Goal: Share content: Share content

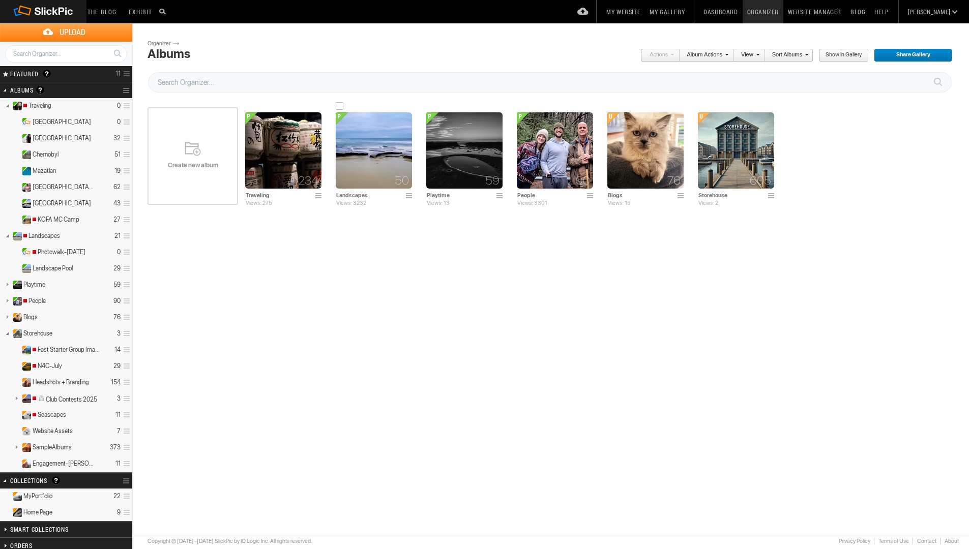
click at [358, 153] on img at bounding box center [374, 150] width 76 height 76
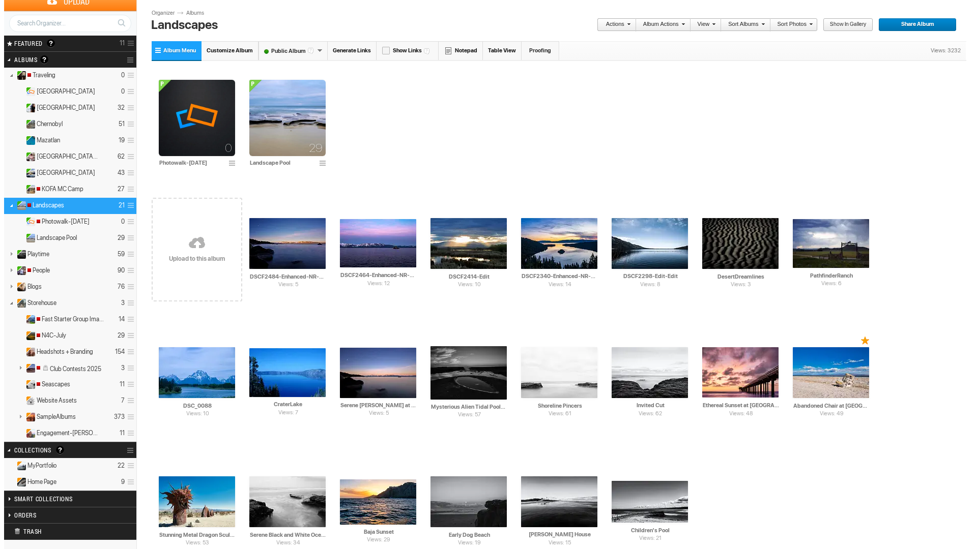
scroll to position [33, 0]
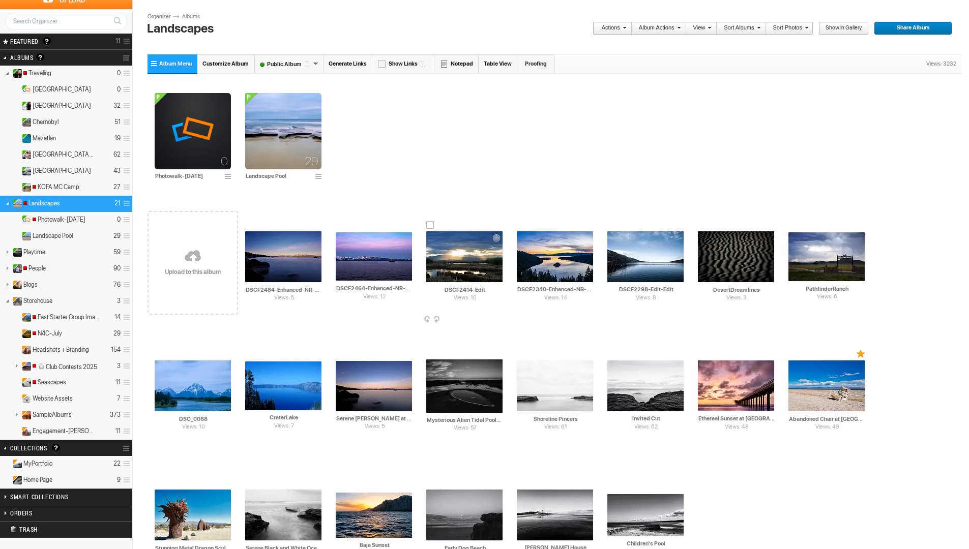
click at [461, 263] on img at bounding box center [464, 256] width 76 height 51
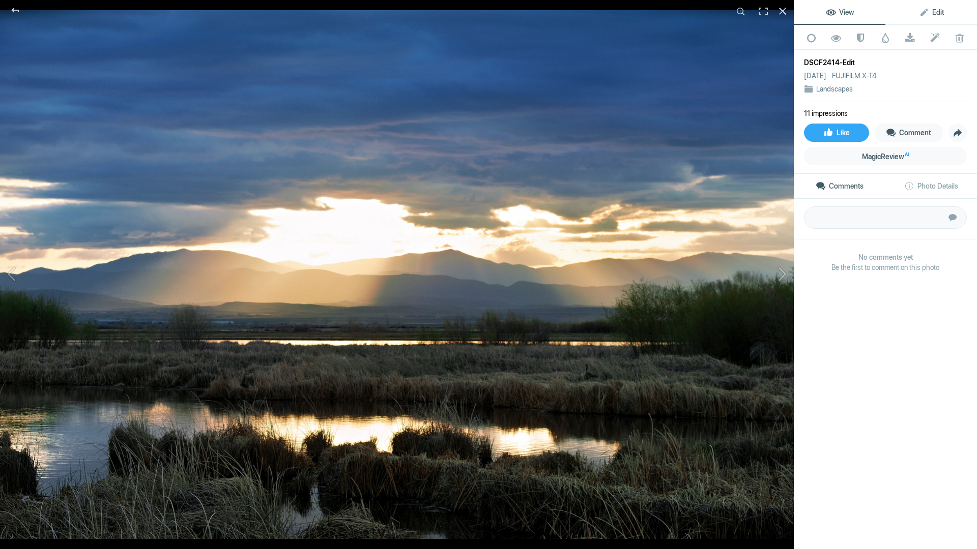
click at [930, 12] on span "Edit" at bounding box center [931, 12] width 25 height 8
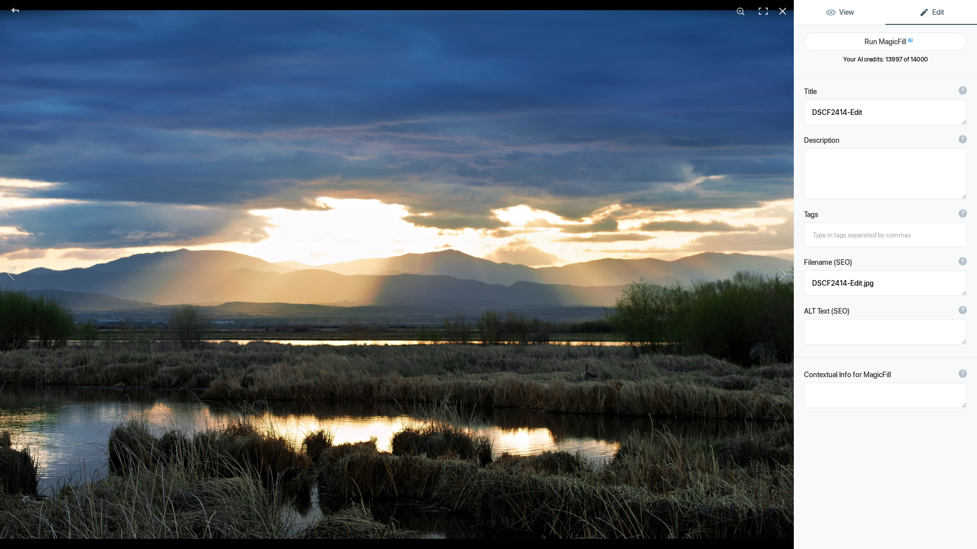
click at [849, 13] on span "View" at bounding box center [840, 12] width 28 height 8
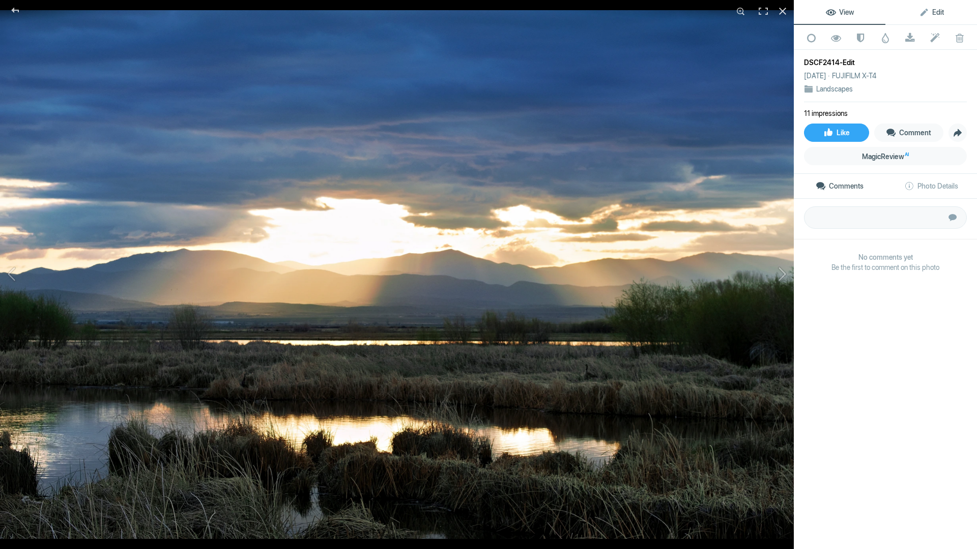
click at [929, 10] on span "Edit" at bounding box center [931, 12] width 25 height 8
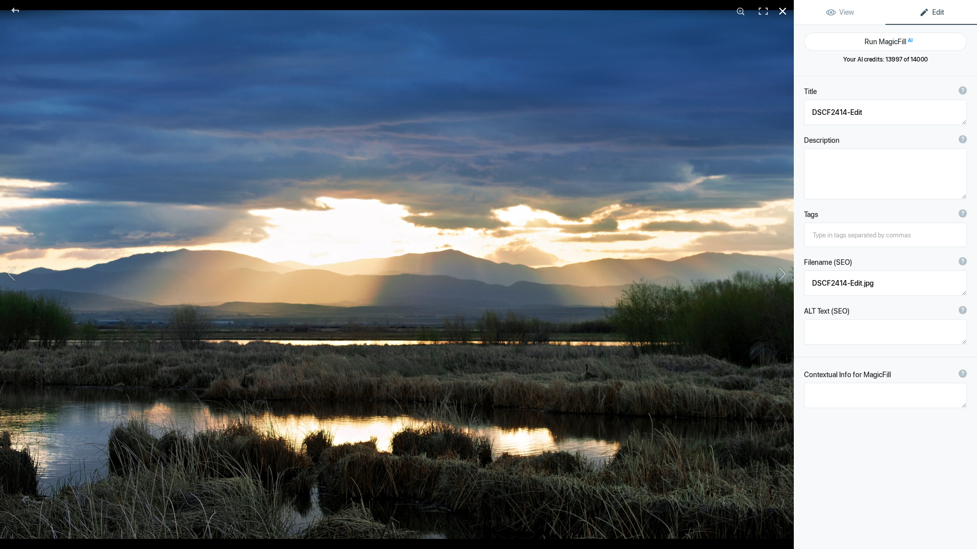
click at [783, 11] on div at bounding box center [782, 11] width 22 height 22
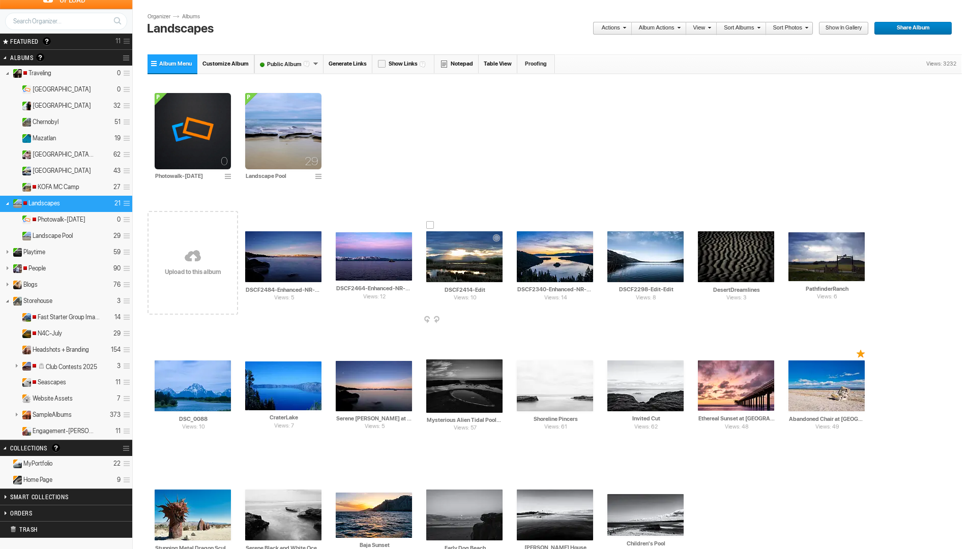
click at [459, 254] on img at bounding box center [464, 256] width 76 height 51
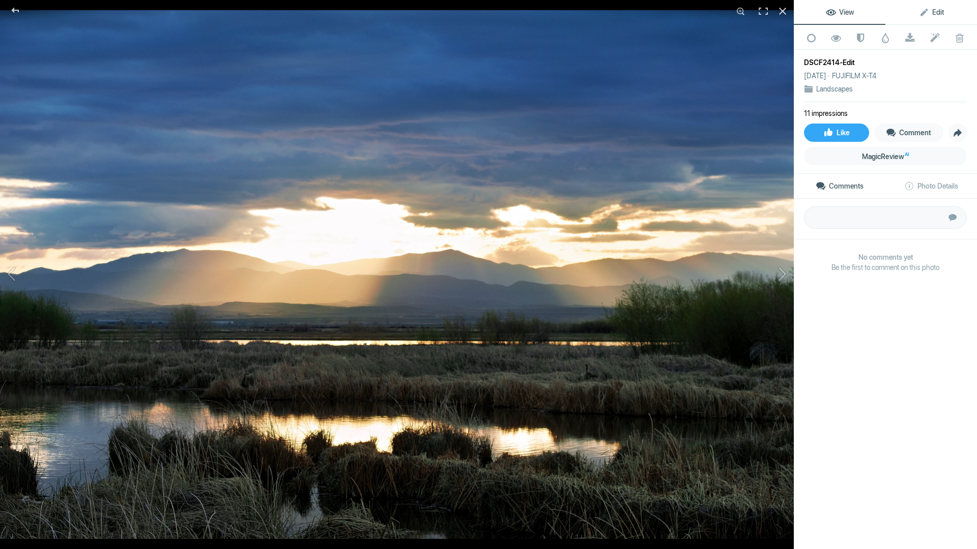
click at [935, 10] on span "Edit" at bounding box center [931, 12] width 25 height 8
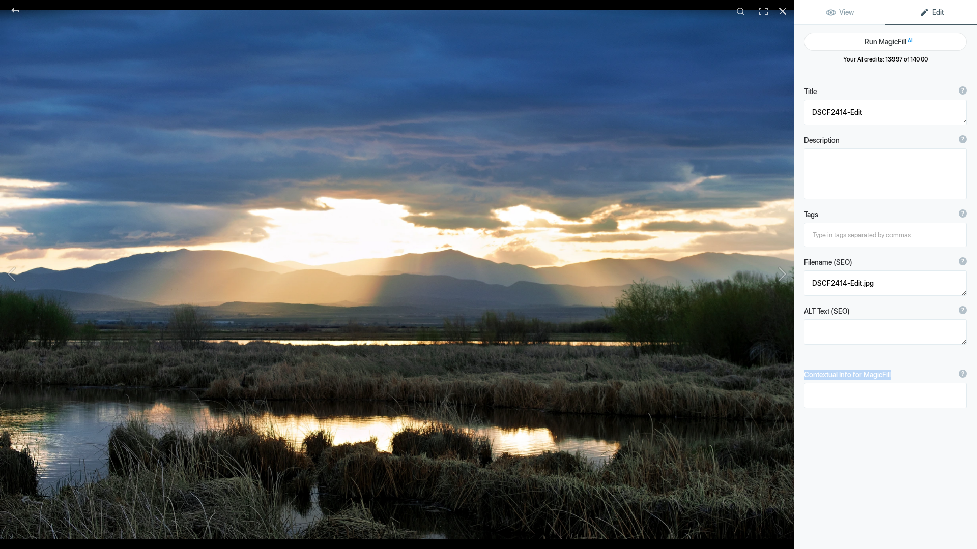
drag, startPoint x: 805, startPoint y: 375, endPoint x: 890, endPoint y: 370, distance: 85.1
click at [890, 370] on div "Contextual Info for MagicFill ? Use this section to add details that aren’t vis…" at bounding box center [885, 375] width 163 height 10
click at [859, 396] on textarea at bounding box center [885, 395] width 163 height 25
type textarea "Genoa, Nevada"
click at [875, 448] on div "Title ? Photo title is one of the highest used Search Engine ranking criteria a…" at bounding box center [885, 350] width 183 height 549
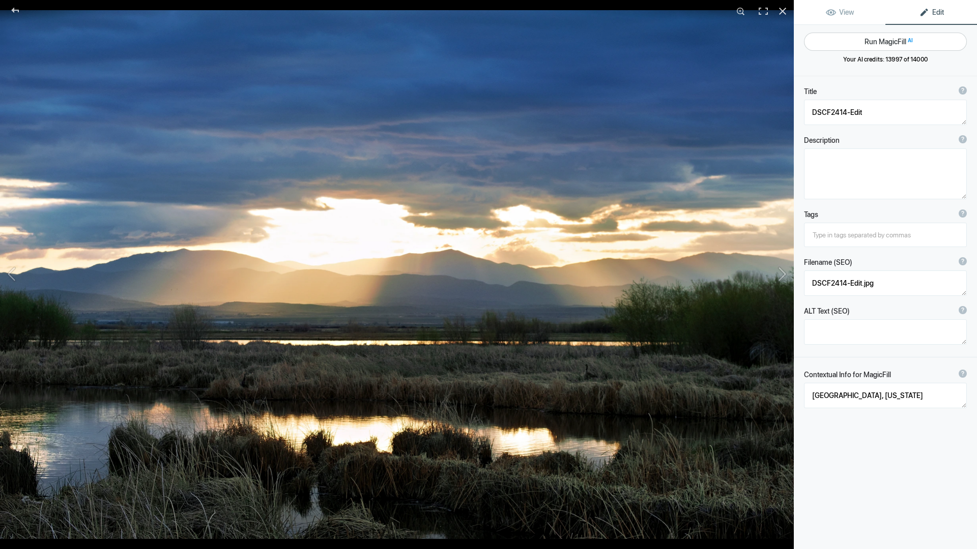
click at [915, 40] on button "Run MagicFill AI" at bounding box center [885, 42] width 163 height 18
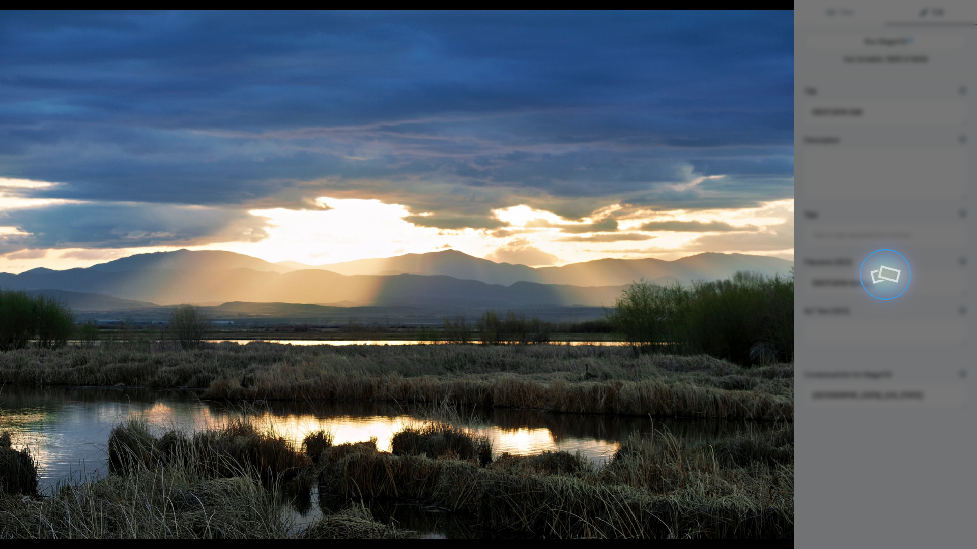
type textarea "Breathtaking Sunset Over Genoa, Nevada Wetlands"
type textarea "Experience the serene beauty of a sunset over the wetlands of Genoa, Nevada. Th…"
type textarea "genoa-nevada-sunset-wetlands.jpg"
type textarea "Sunset over the wetlands in Genoa, Nevada, showcasing golden rays of sunlight, …"
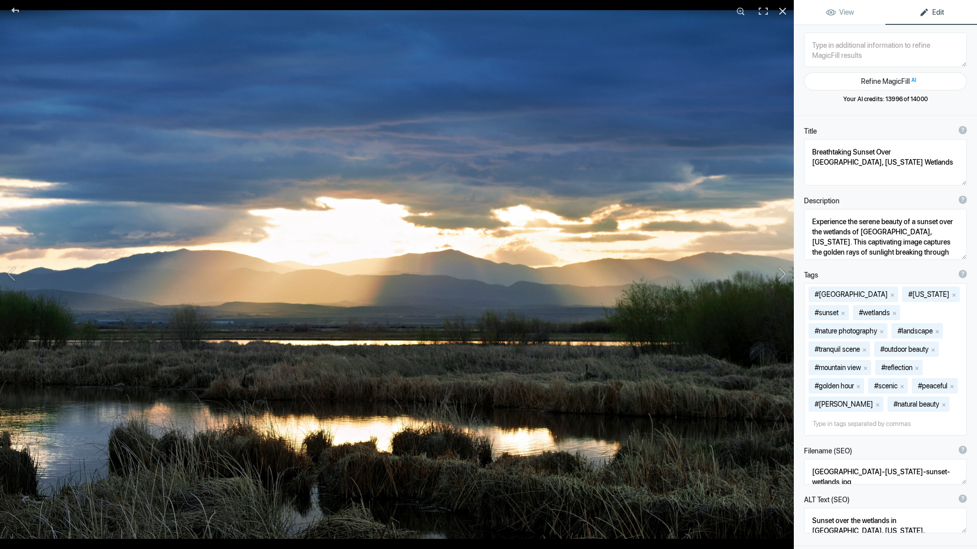
drag, startPoint x: 955, startPoint y: 162, endPoint x: 951, endPoint y: 183, distance: 21.3
click at [951, 183] on textarea at bounding box center [885, 162] width 163 height 46
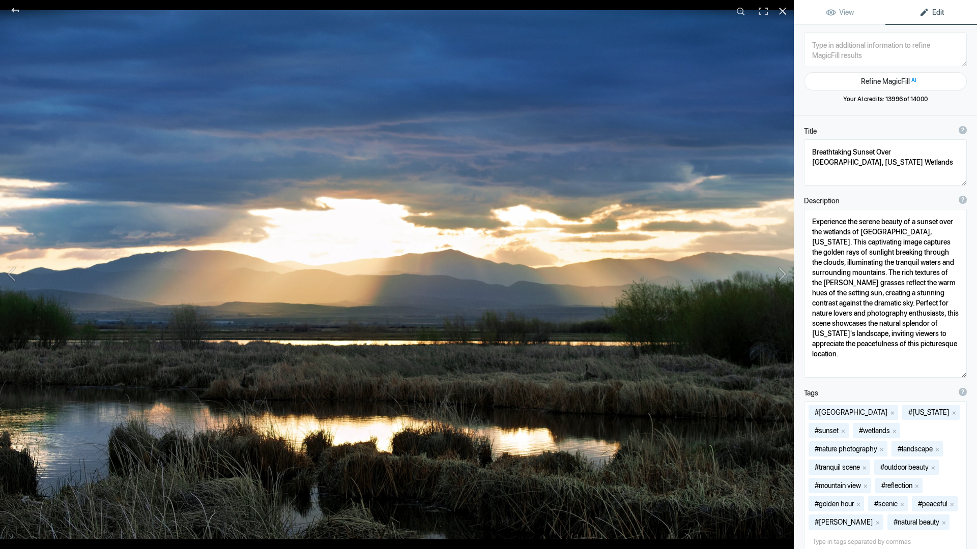
drag, startPoint x: 955, startPoint y: 255, endPoint x: 956, endPoint y: 366, distance: 110.9
click at [958, 373] on textarea at bounding box center [885, 293] width 163 height 169
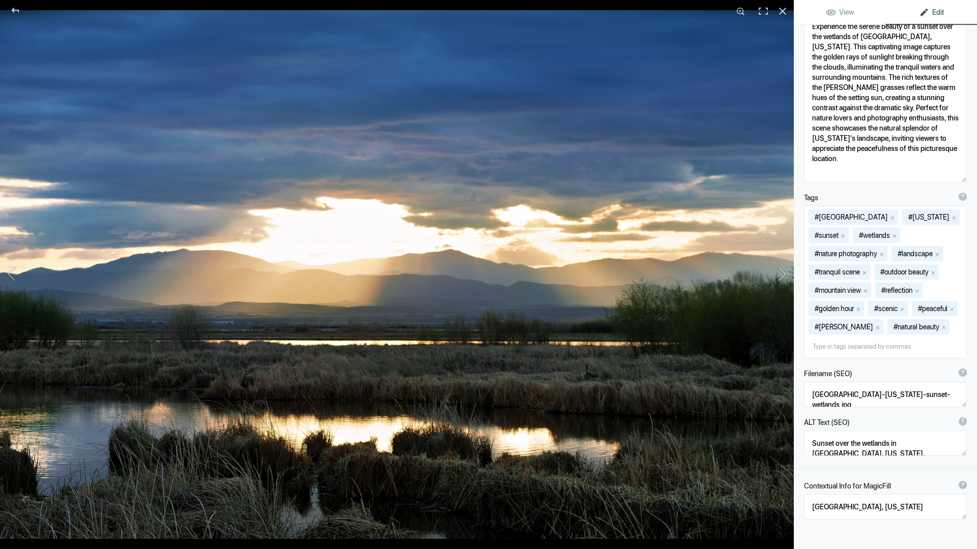
scroll to position [198, 0]
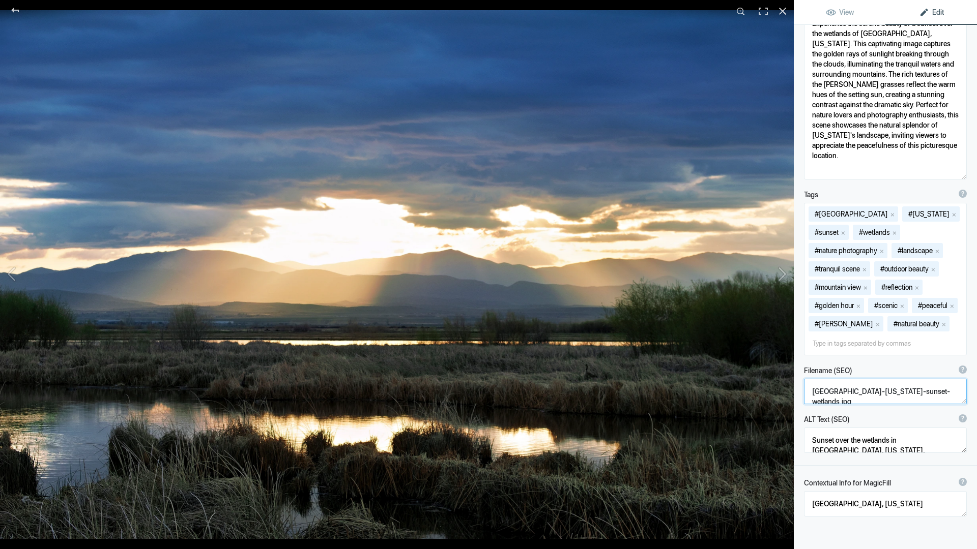
drag, startPoint x: 811, startPoint y: 393, endPoint x: 925, endPoint y: 394, distance: 114.0
click at [925, 394] on textarea at bounding box center [885, 391] width 163 height 25
drag, startPoint x: 957, startPoint y: 450, endPoint x: 961, endPoint y: 470, distance: 20.8
click at [961, 470] on div "ALT Text (SEO) ? Provide a concise and descriptive text for the image, focusing…" at bounding box center [885, 444] width 183 height 69
drag, startPoint x: 812, startPoint y: 441, endPoint x: 935, endPoint y: 463, distance: 124.1
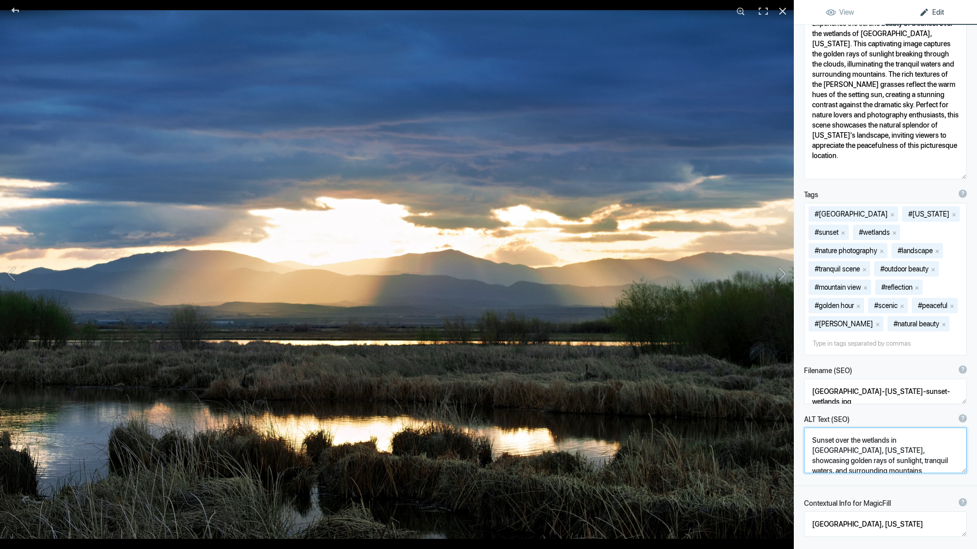
click at [935, 463] on textarea at bounding box center [885, 451] width 163 height 46
click at [894, 369] on div "Filename (SEO) ? Choose a clear, descriptive filename that accurately represent…" at bounding box center [885, 371] width 163 height 10
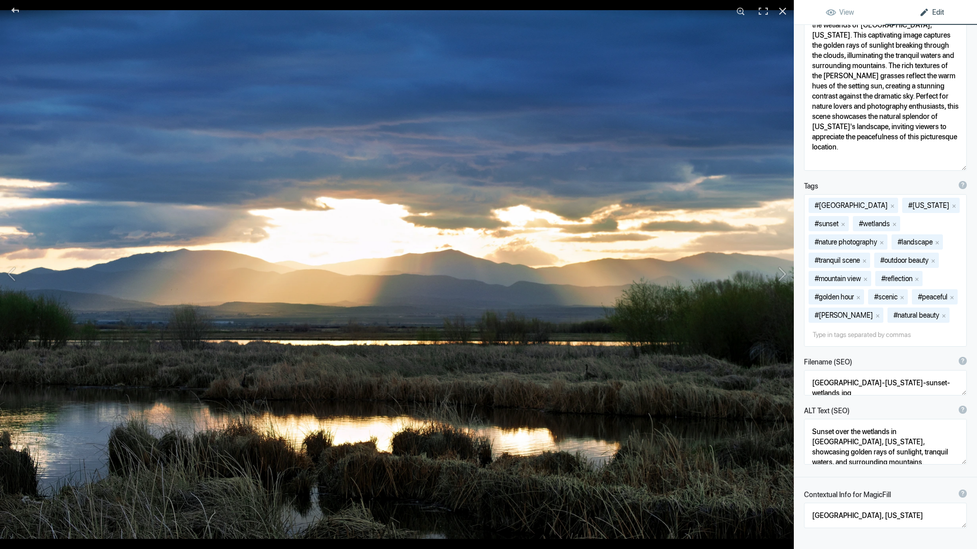
scroll to position [208, 0]
drag, startPoint x: 813, startPoint y: 382, endPoint x: 915, endPoint y: 383, distance: 102.3
click at [915, 383] on textarea at bounding box center [885, 381] width 163 height 25
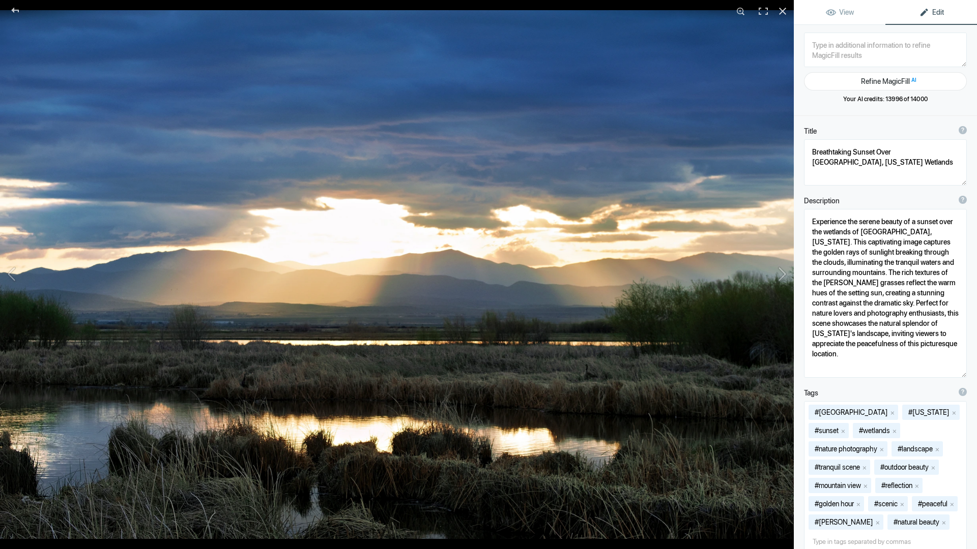
click at [840, 50] on textarea at bounding box center [885, 50] width 163 height 35
type textarea "Sunrise"
click at [934, 80] on button "Refine MagicFill AI" at bounding box center [885, 81] width 163 height 18
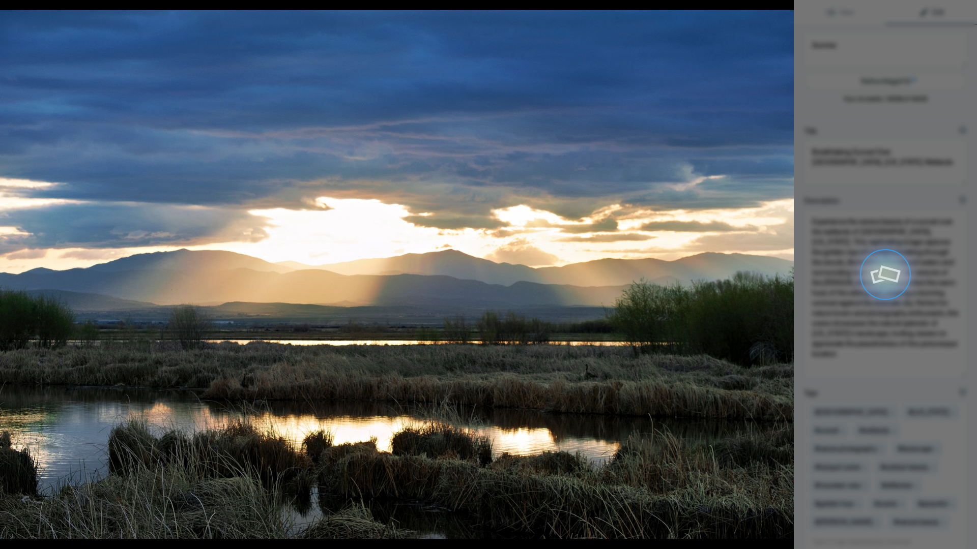
type textarea "Stunning Sunrise Over [GEOGRAPHIC_DATA], [US_STATE] Wetlands"
type textarea "Witness the breathtaking beauty of a sunrise over the wetlands of Genoa, Nevada…"
type textarea "genoa-nevada-sunrise-wetlands.jpg"
type textarea "Sunrise over the wetlands in Genoa, Nevada, featuring warm light, tranquil wate…"
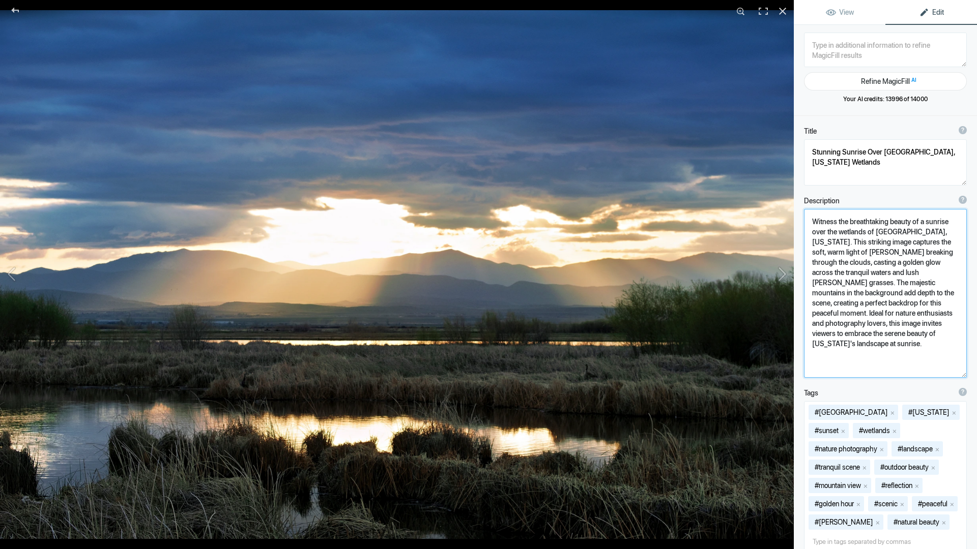
click at [938, 221] on textarea at bounding box center [885, 293] width 163 height 169
click at [855, 152] on textarea at bounding box center [885, 162] width 163 height 46
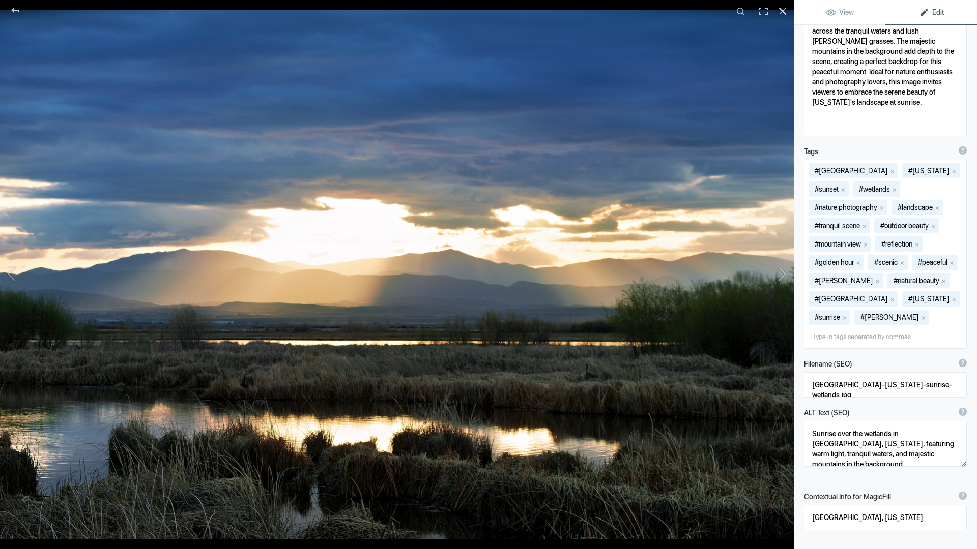
scroll to position [246, 0]
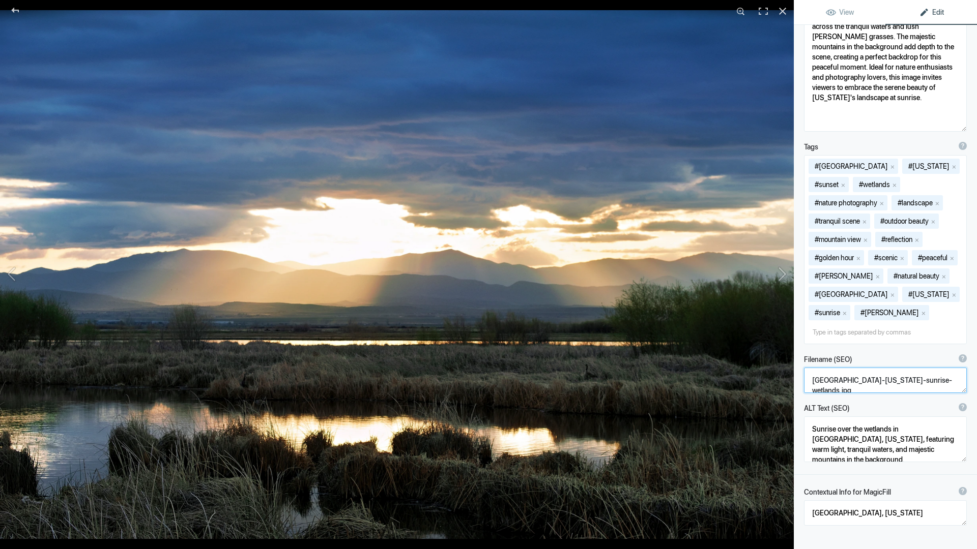
click at [873, 368] on textarea at bounding box center [885, 380] width 163 height 25
click at [828, 417] on textarea at bounding box center [885, 440] width 163 height 46
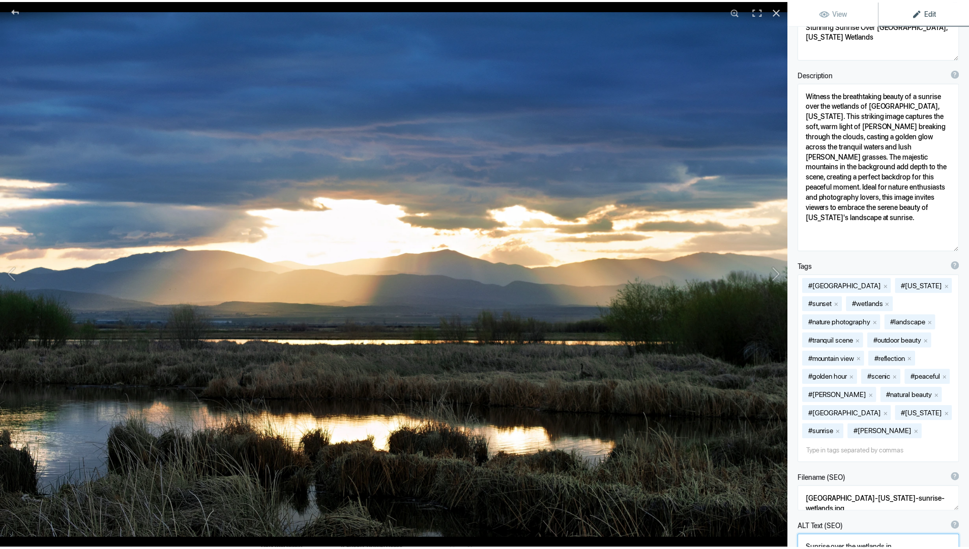
scroll to position [0, 0]
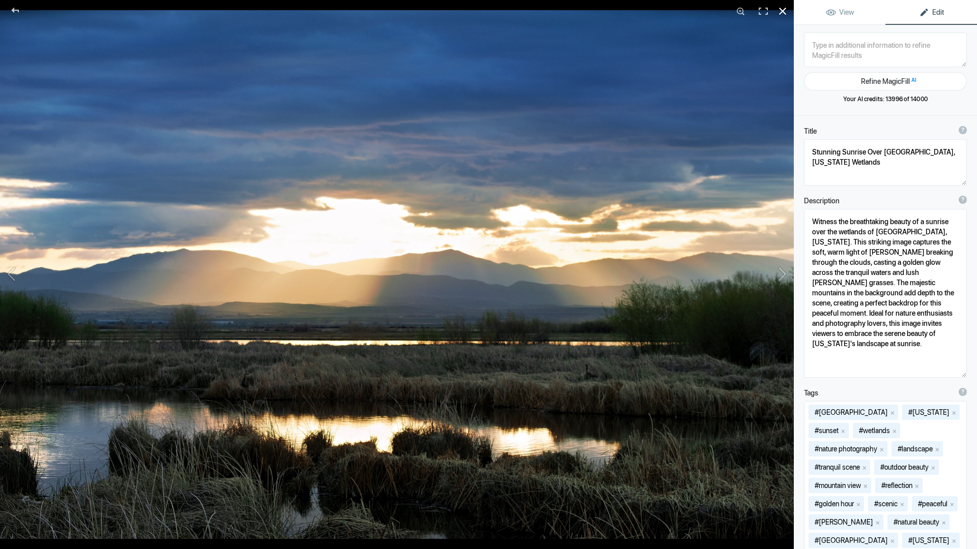
click at [782, 11] on div at bounding box center [782, 11] width 22 height 22
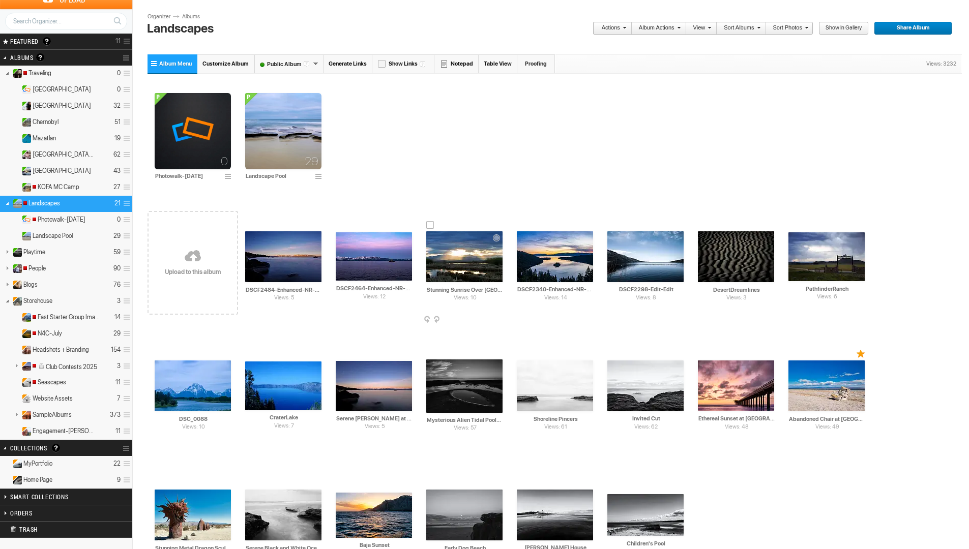
scroll to position [0, 45]
drag, startPoint x: 432, startPoint y: 290, endPoint x: 486, endPoint y: 292, distance: 54.5
click at [486, 292] on input "Stunning Sunrise Over Genoa, Nevada Wetlands" at bounding box center [464, 289] width 77 height 9
click at [471, 151] on div "0 Photowalk-Aug25 29 Landscape Pool" at bounding box center [555, 137] width 815 height 123
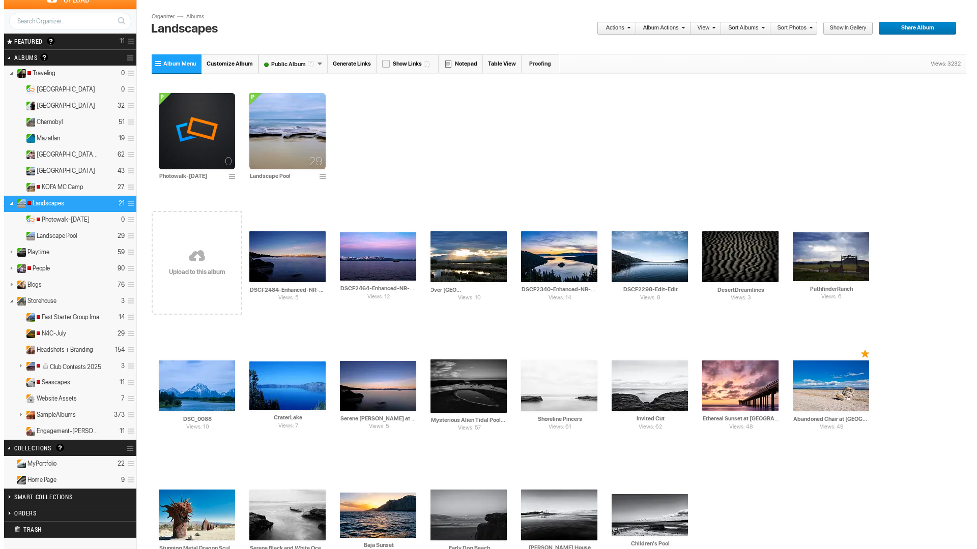
scroll to position [0, 0]
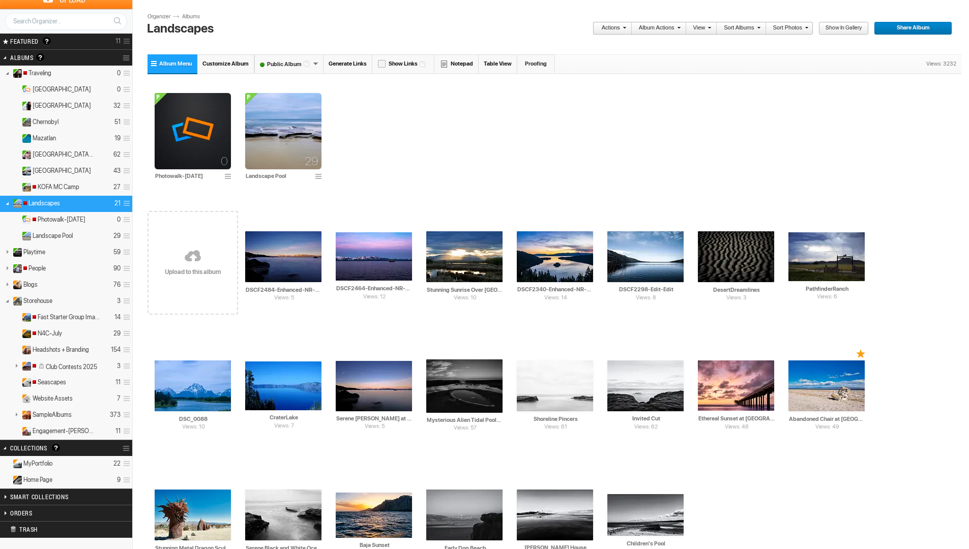
click at [498, 175] on div "0 Photowalk-Aug25 29 Landscape Pool" at bounding box center [555, 137] width 815 height 123
click at [570, 255] on img at bounding box center [555, 256] width 76 height 51
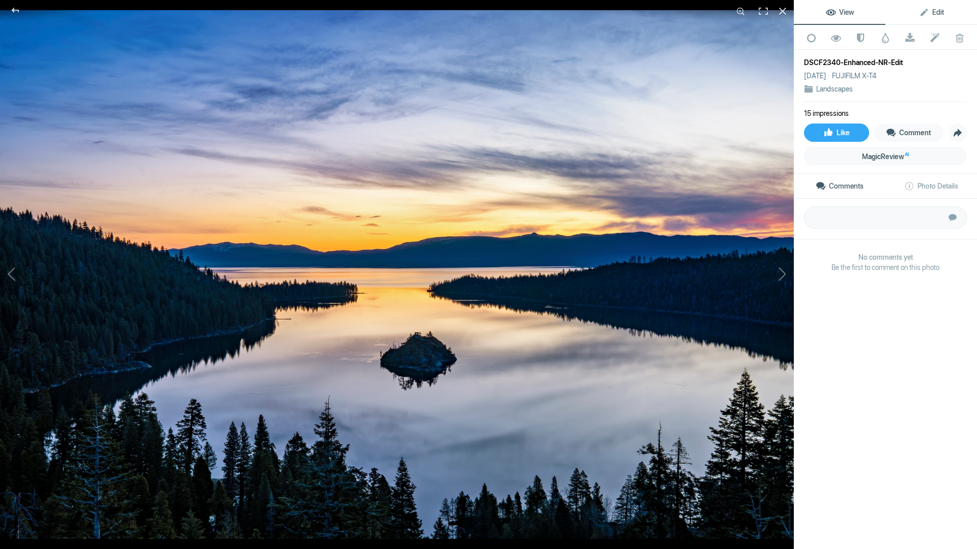
click at [924, 13] on span "Edit" at bounding box center [931, 12] width 25 height 8
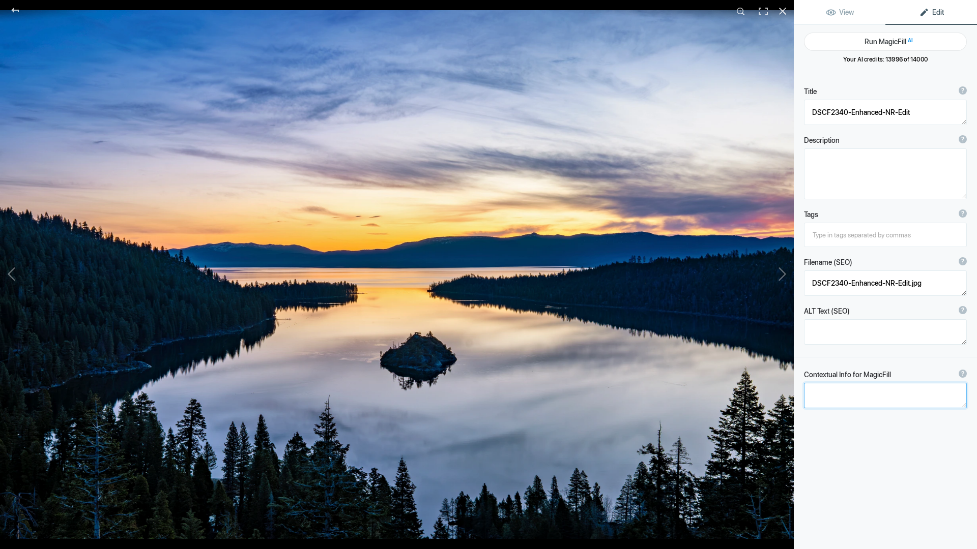
click at [871, 391] on textarea at bounding box center [885, 395] width 163 height 25
click at [888, 38] on button "Run MagicFill AI" at bounding box center [885, 42] width 163 height 18
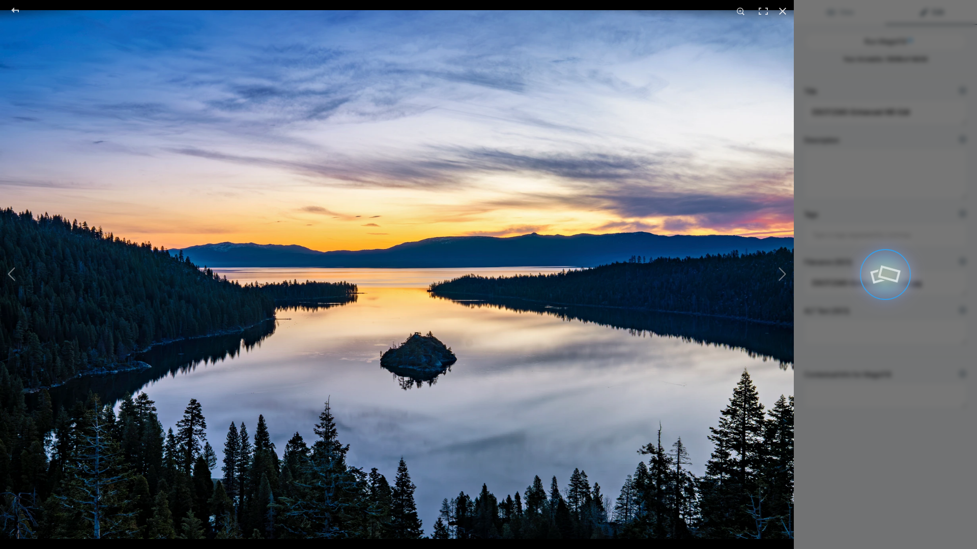
type textarea "Majestic Sunset Over Emerald Bay, Lake Tahoe"
type textarea "Experience the breathtaking beauty of Emerald Bay at Lake Tahoe during sunset. …"
type textarea "emerald-bay-lake-tahoe-sunset.jpg"
type textarea "A stunning sunset view over Emerald Bay at Lake Tahoe, featuring calm waters, a…"
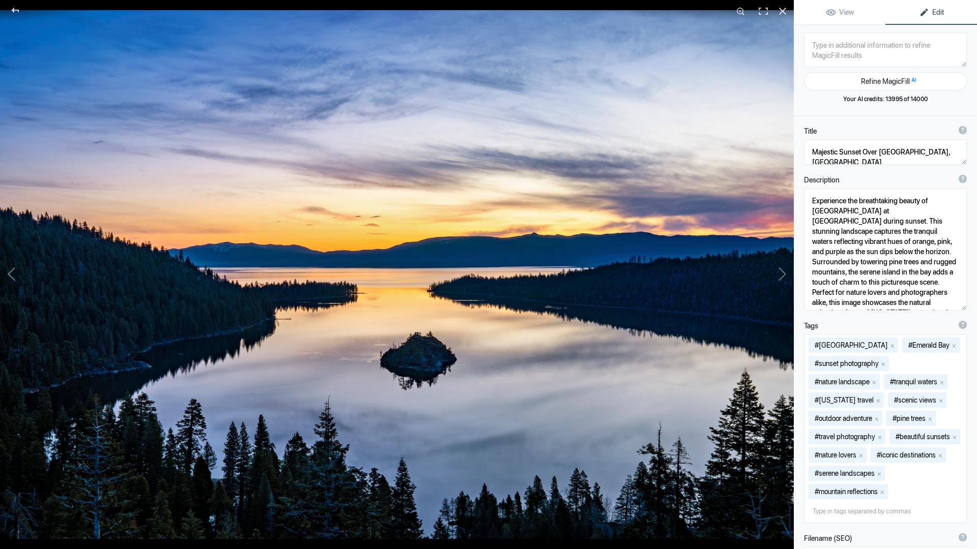
drag, startPoint x: 955, startPoint y: 234, endPoint x: 951, endPoint y: 211, distance: 23.7
click at [964, 307] on div "Description ? By adding more context around images, results can become much mor…" at bounding box center [885, 243] width 183 height 146
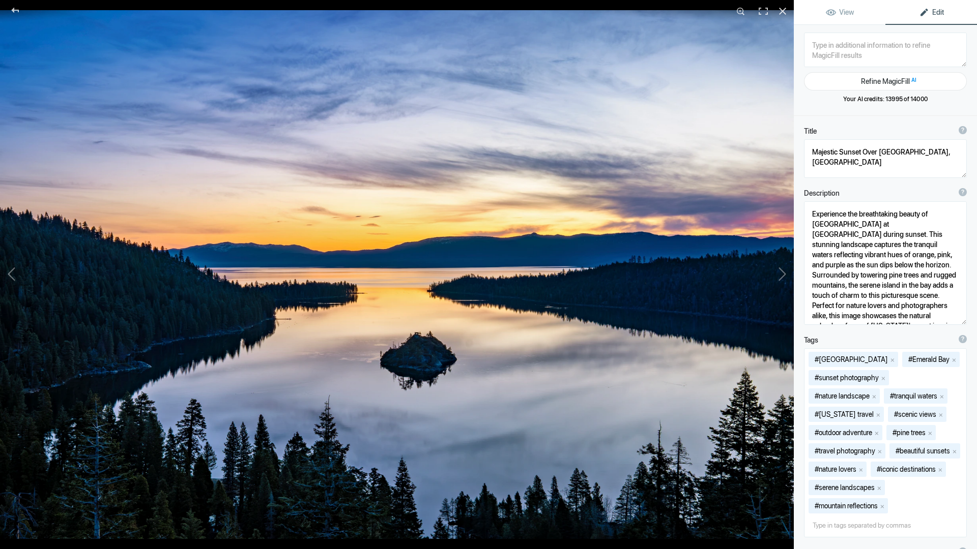
drag, startPoint x: 956, startPoint y: 162, endPoint x: 957, endPoint y: 177, distance: 15.3
click at [957, 177] on textarea at bounding box center [885, 158] width 163 height 39
drag, startPoint x: 879, startPoint y: 152, endPoint x: 884, endPoint y: 161, distance: 10.7
click at [884, 161] on textarea at bounding box center [885, 159] width 163 height 41
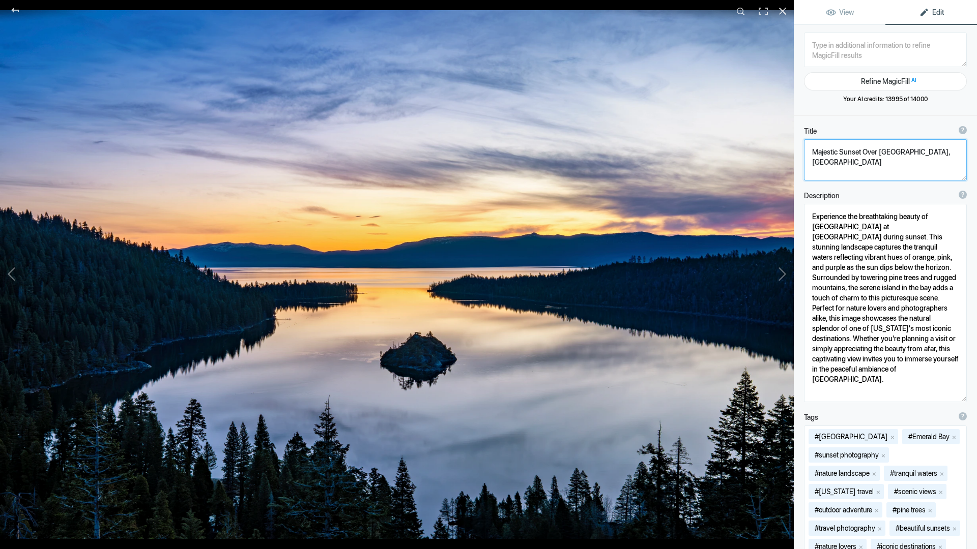
drag, startPoint x: 956, startPoint y: 325, endPoint x: 965, endPoint y: 399, distance: 75.3
click at [965, 399] on div "Description ? By adding more context around images, results can become much mor…" at bounding box center [885, 297] width 183 height 222
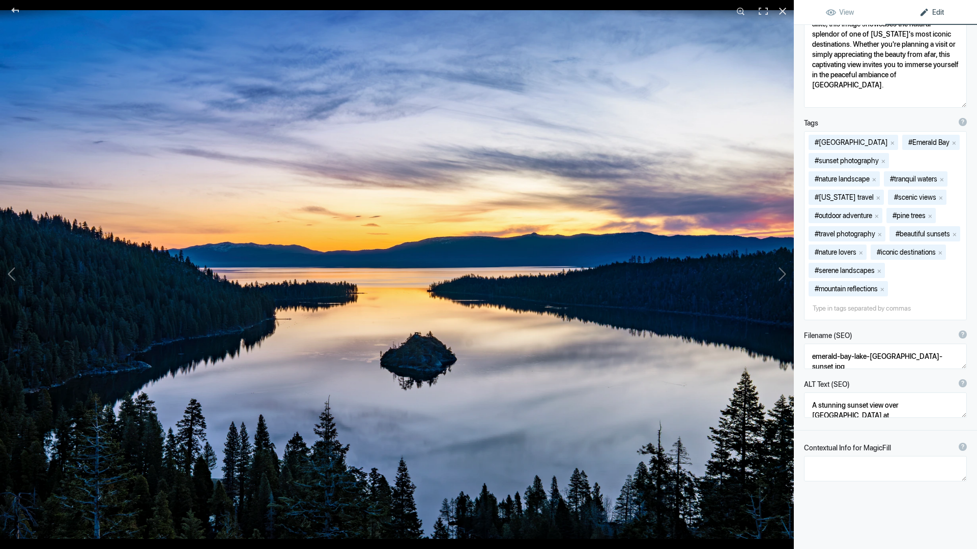
scroll to position [332, 0]
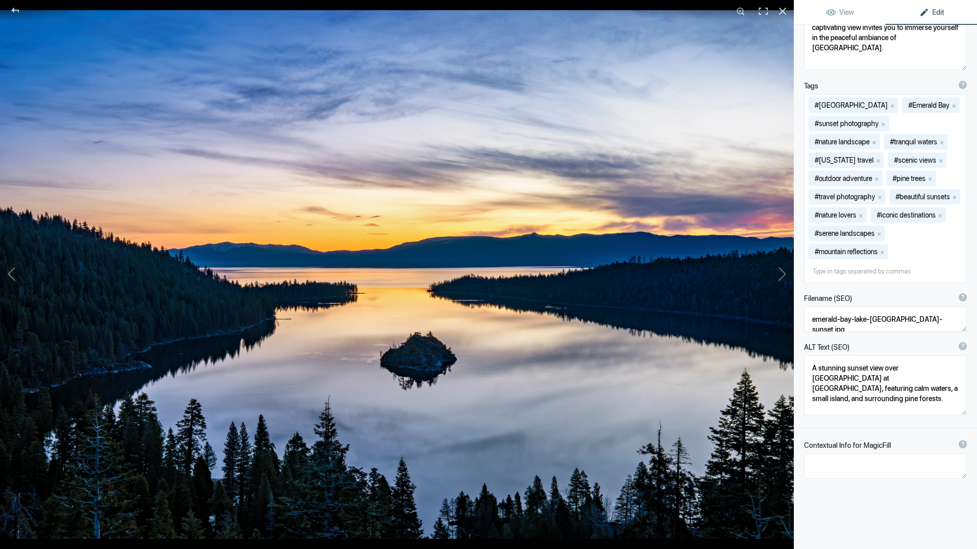
drag, startPoint x: 956, startPoint y: 396, endPoint x: 956, endPoint y: 430, distance: 34.1
click at [956, 416] on textarea at bounding box center [885, 386] width 163 height 60
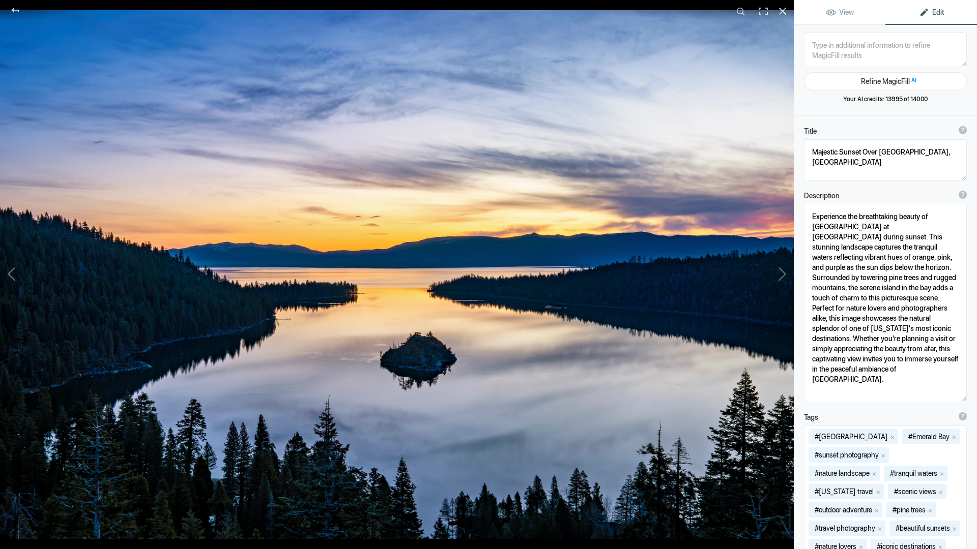
click at [842, 44] on textarea at bounding box center [885, 50] width 163 height 35
type textarea "Sunrise"
click at [898, 82] on button "Refine MagicFill AI" at bounding box center [885, 81] width 163 height 18
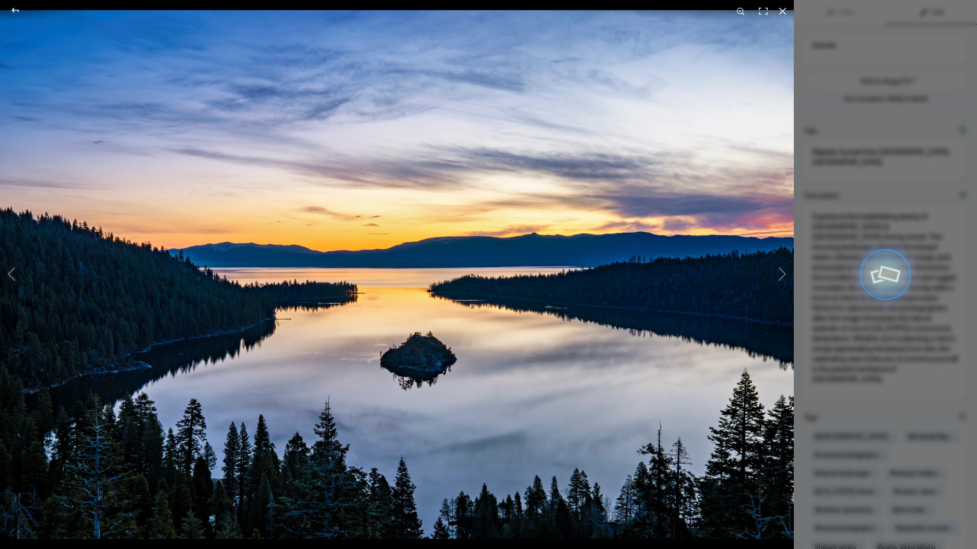
type textarea "Serene Sunrise Over [GEOGRAPHIC_DATA], [GEOGRAPHIC_DATA]"
type textarea "Witness the tranquil beauty of a sunrise over Emerald Bay at Lake Tahoe. This c…"
type textarea "emerald-bay-lake-tahoe-sunrise.jpg"
type textarea "A beautiful sunrise over Emerald Bay at Lake Tahoe, featuring calm waters, a sm…"
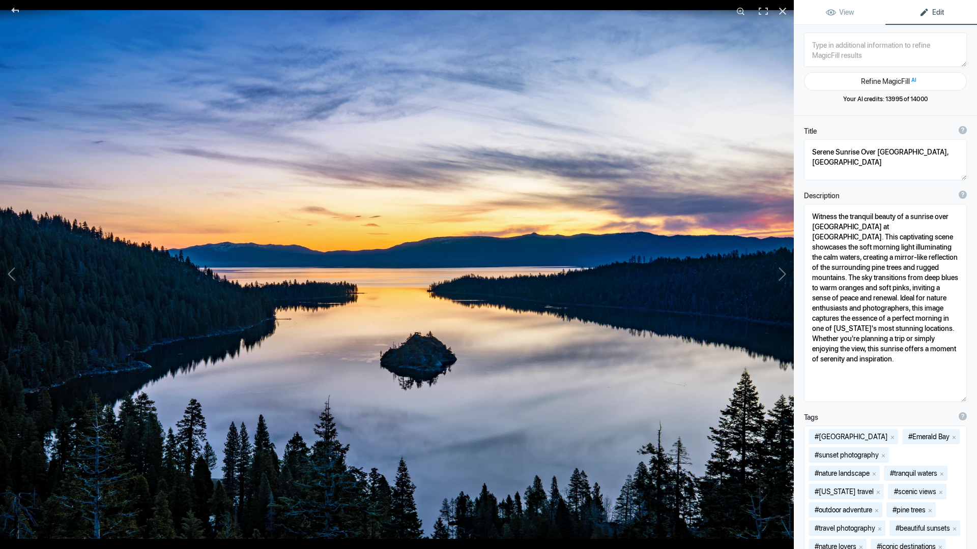
click at [417, 334] on img at bounding box center [397, 274] width 794 height 529
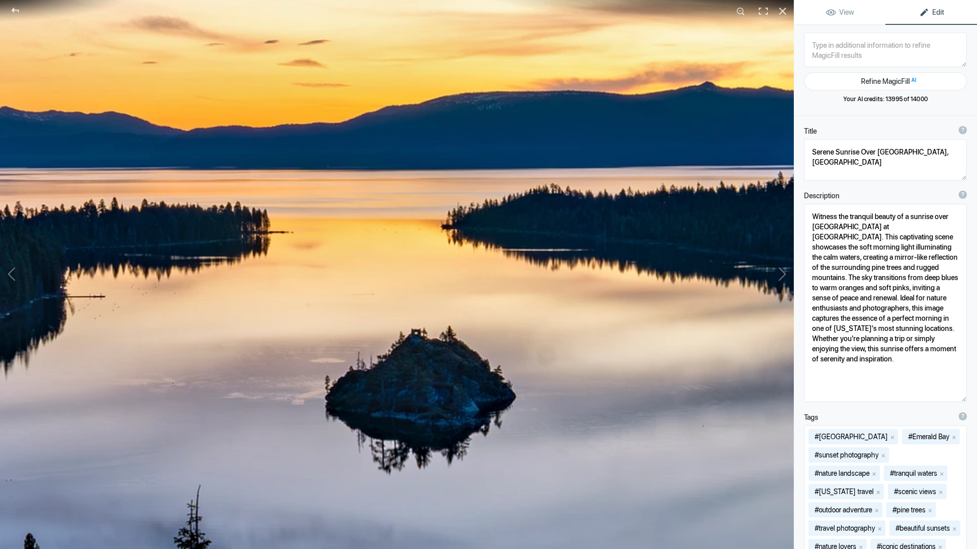
click at [416, 337] on img at bounding box center [367, 185] width 1970 height 1313
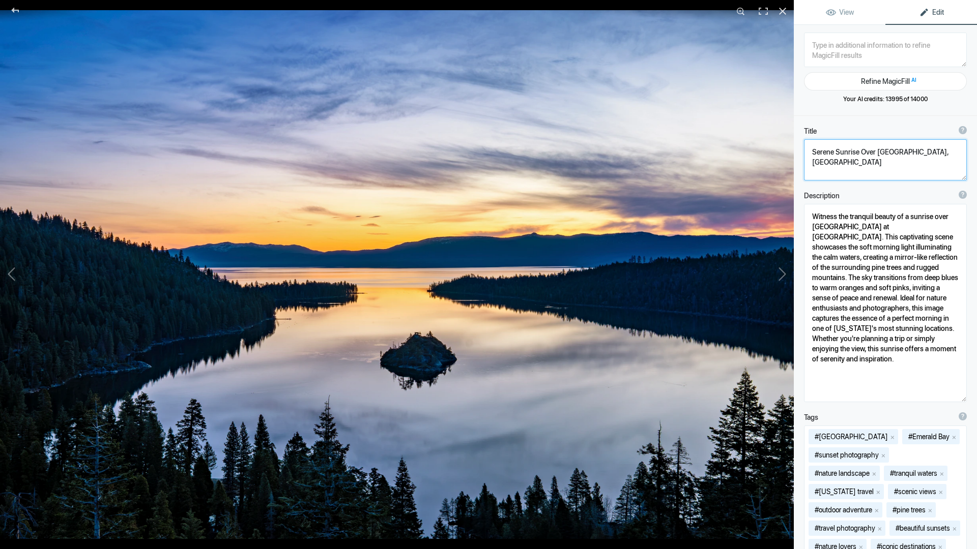
click at [850, 152] on textarea at bounding box center [885, 159] width 163 height 41
click at [783, 9] on div at bounding box center [782, 11] width 22 height 22
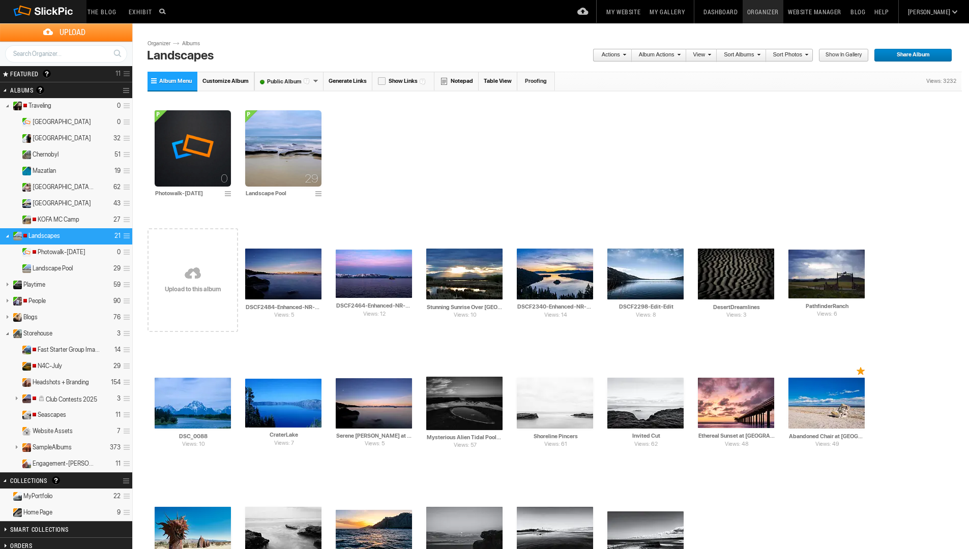
click at [870, 13] on link "Blog" at bounding box center [858, 11] width 24 height 23
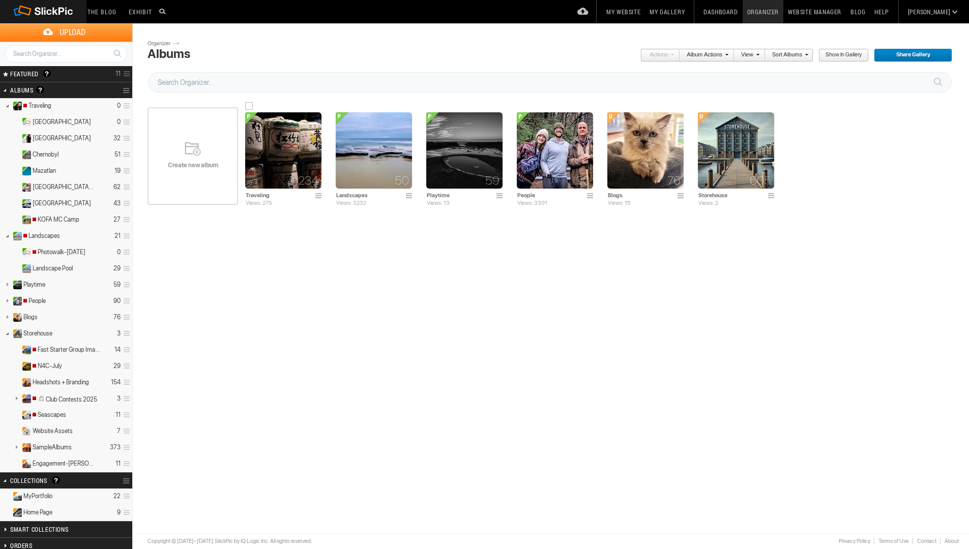
click at [294, 151] on img at bounding box center [283, 150] width 76 height 76
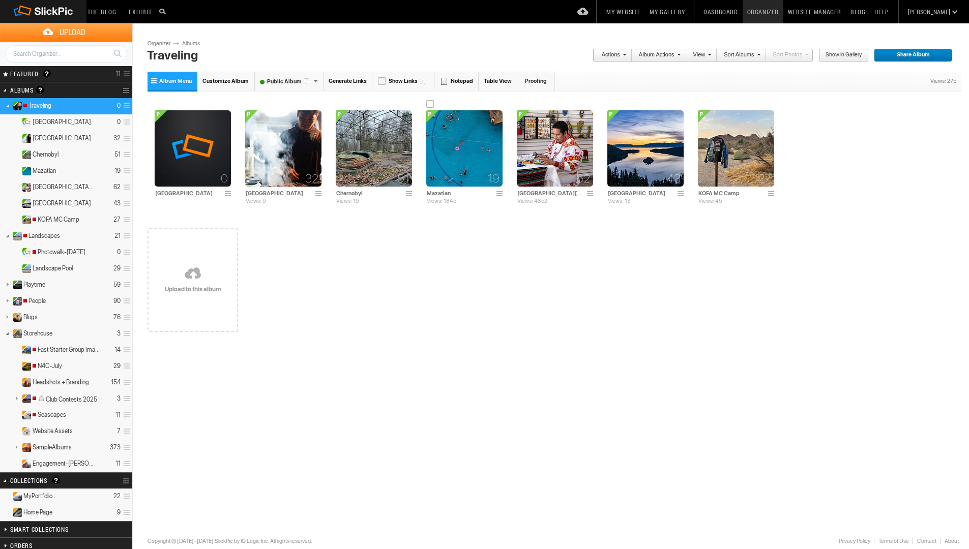
click at [499, 192] on span at bounding box center [501, 194] width 10 height 8
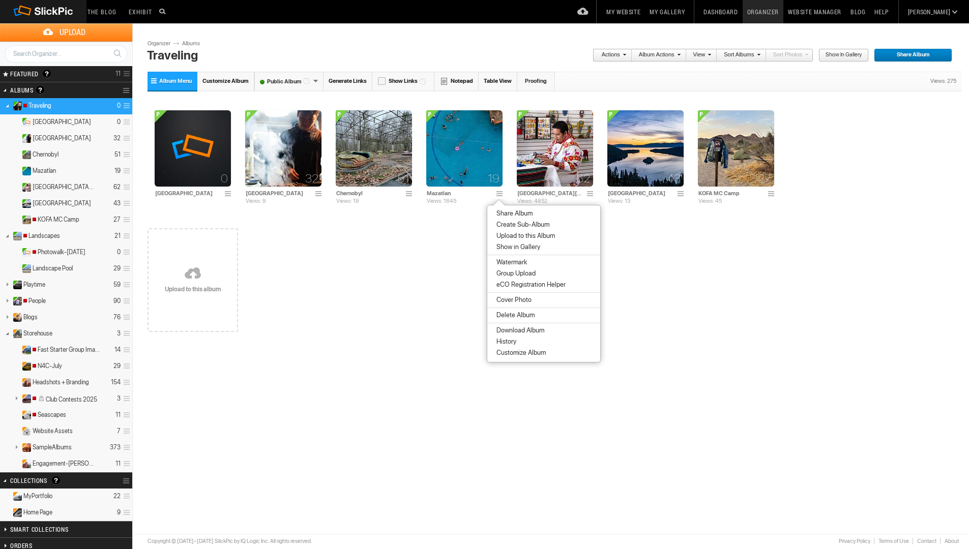
click at [510, 212] on span "Share Album" at bounding box center [512, 214] width 39 height 8
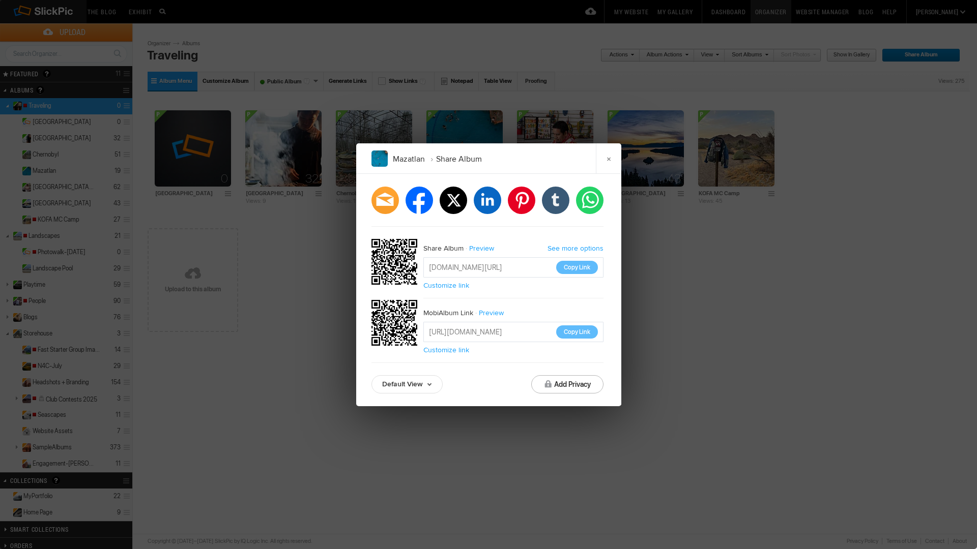
drag, startPoint x: 541, startPoint y: 266, endPoint x: 427, endPoint y: 270, distance: 114.0
click at [427, 270] on input "https://slickpic.us/180597453NMz" at bounding box center [513, 267] width 180 height 20
click at [524, 230] on div "facebook twitter linkedin pinterest tumblr whatsapp Share Album Preview See mor…" at bounding box center [487, 290] width 232 height 207
click at [572, 267] on button "Copy Link" at bounding box center [577, 267] width 42 height 13
drag, startPoint x: 484, startPoint y: 267, endPoint x: 531, endPoint y: 272, distance: 47.0
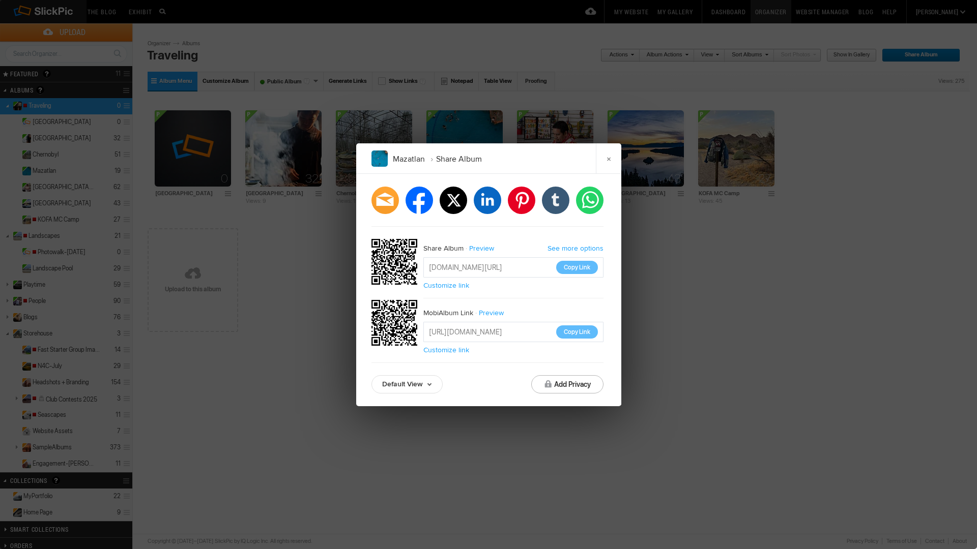
click at [534, 267] on input "https://slickpic.us/180597453NMz" at bounding box center [513, 267] width 180 height 20
click at [569, 382] on button "Add Privacy" at bounding box center [567, 384] width 72 height 18
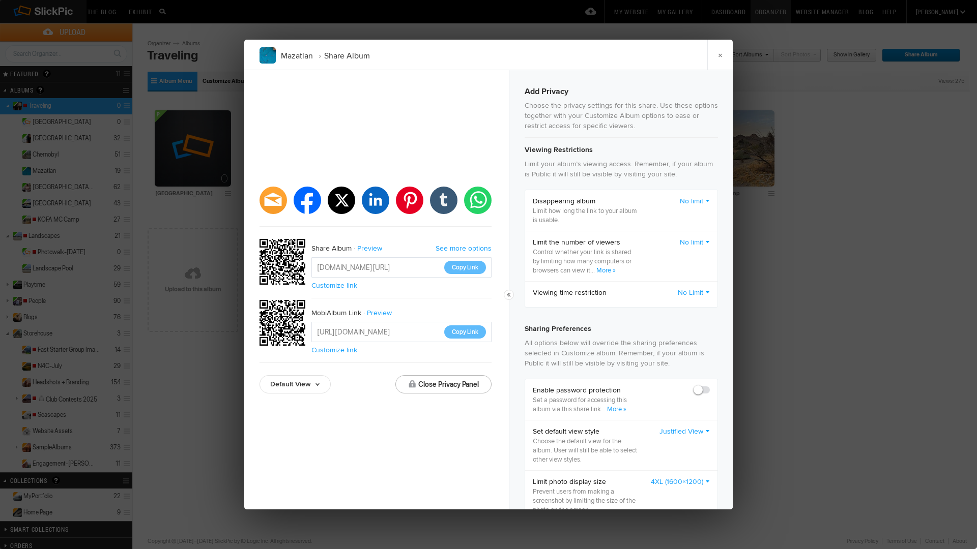
click at [692, 240] on link "No limit" at bounding box center [695, 243] width 30 height 10
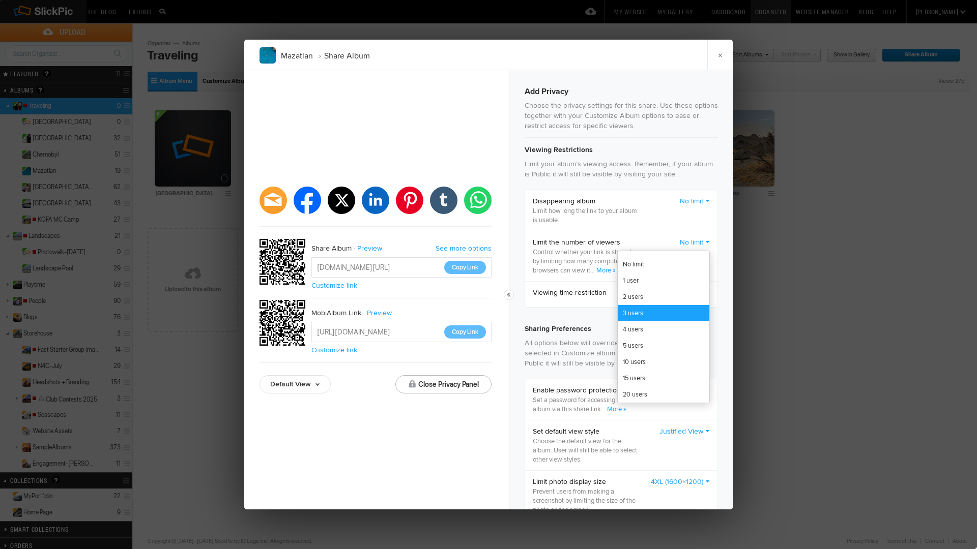
click at [622, 312] on link "3 users" at bounding box center [664, 313] width 92 height 16
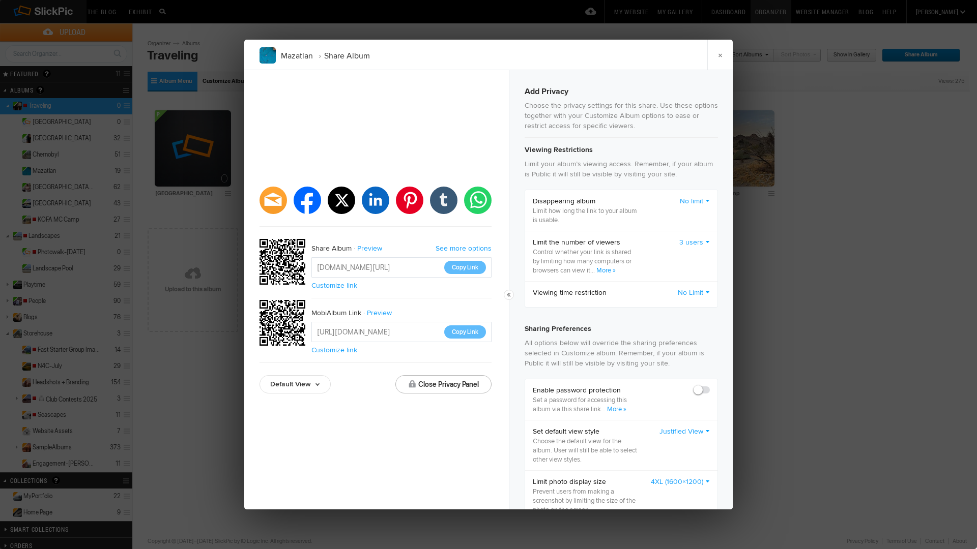
drag, startPoint x: 372, startPoint y: 266, endPoint x: 423, endPoint y: 267, distance: 51.4
click at [423, 267] on input "https://slickpic.us/180597453NMz" at bounding box center [401, 267] width 180 height 20
click at [476, 381] on button "Close Privacy Panel" at bounding box center [443, 384] width 96 height 18
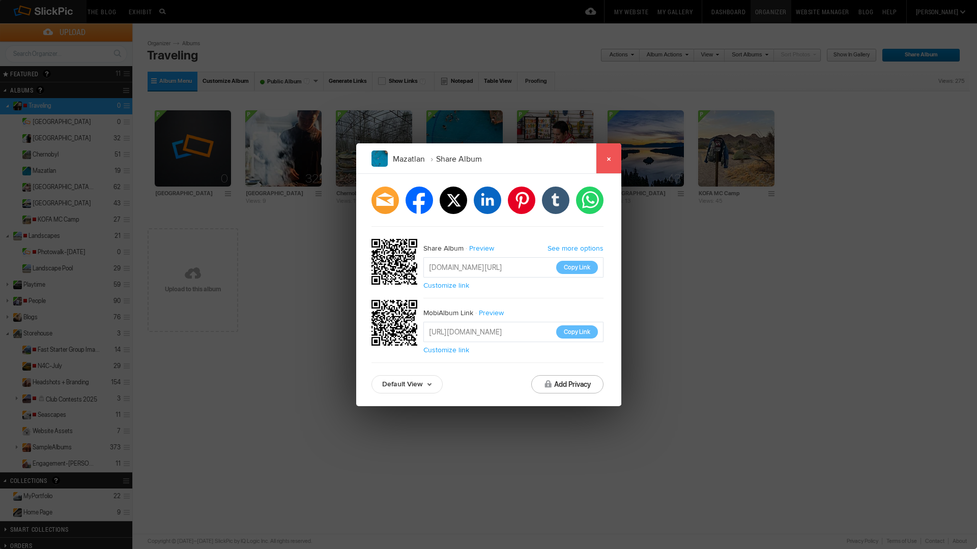
click at [609, 156] on link "×" at bounding box center [608, 158] width 25 height 31
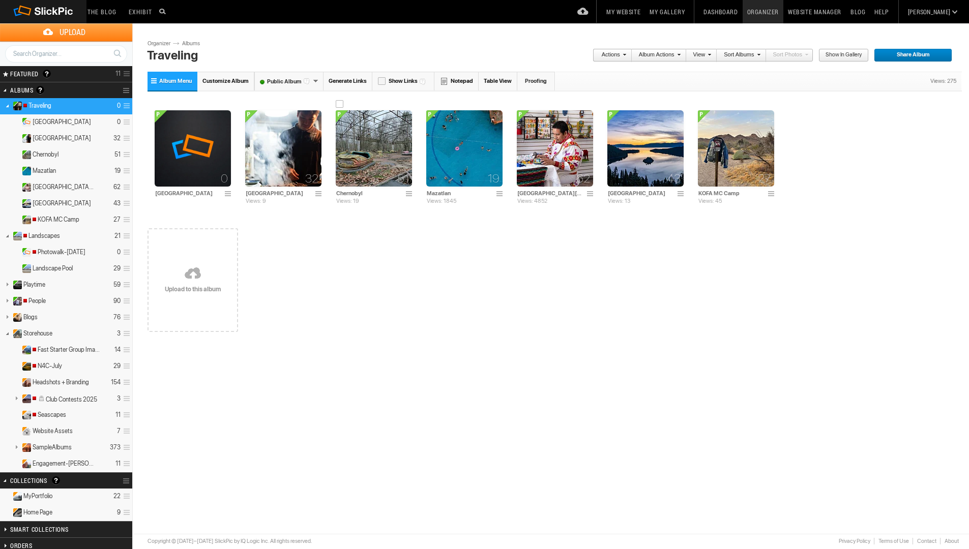
click at [351, 145] on img at bounding box center [374, 148] width 76 height 76
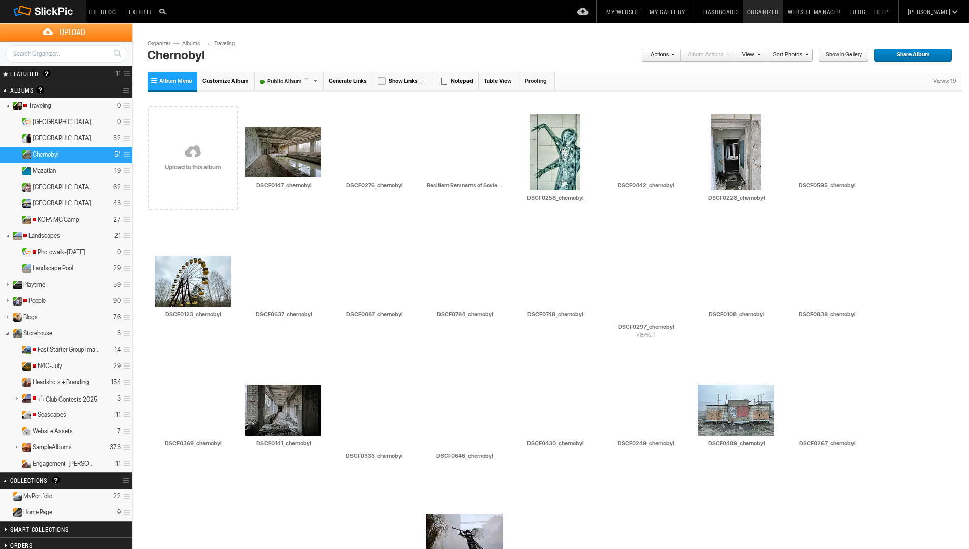
click at [314, 79] on div "Public Album" at bounding box center [288, 81] width 69 height 19
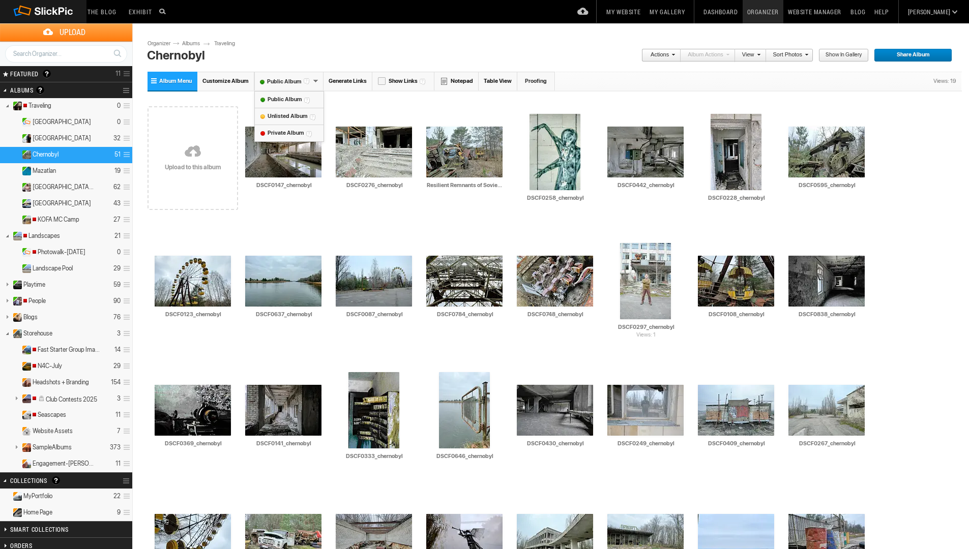
click at [349, 49] on input "Chernobyl" at bounding box center [349, 55] width 410 height 15
click at [190, 43] on link "Albums" at bounding box center [195, 44] width 31 height 8
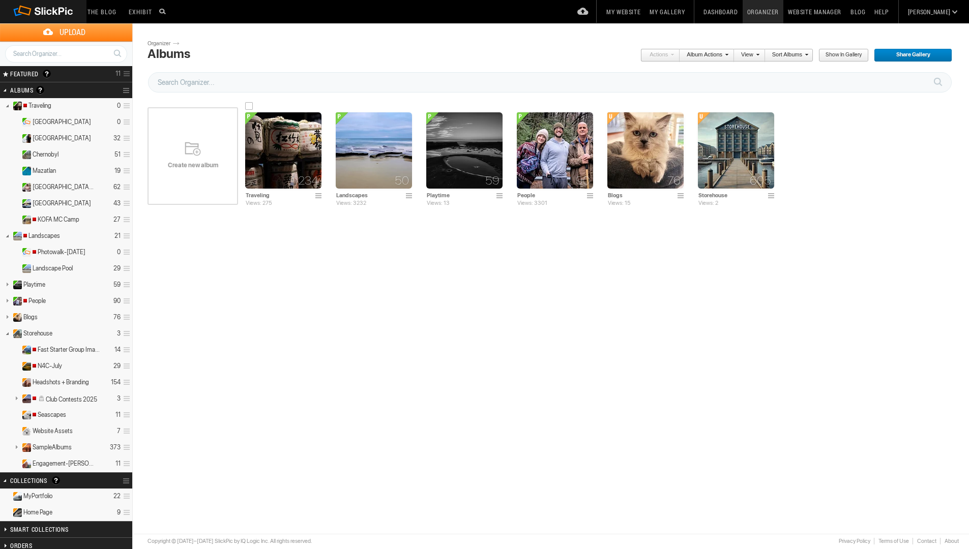
click at [266, 165] on img at bounding box center [283, 150] width 76 height 76
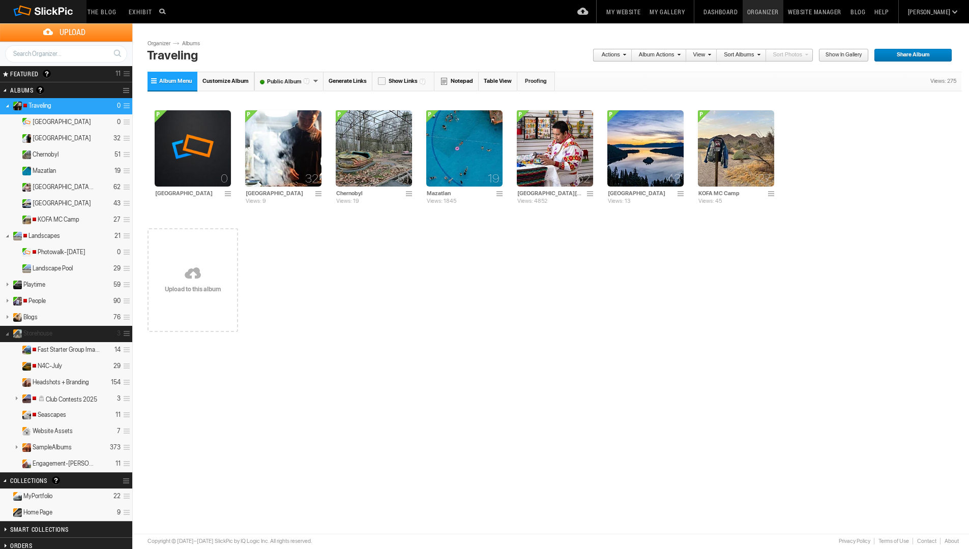
click at [7, 334] on link at bounding box center [7, 333] width 14 height 13
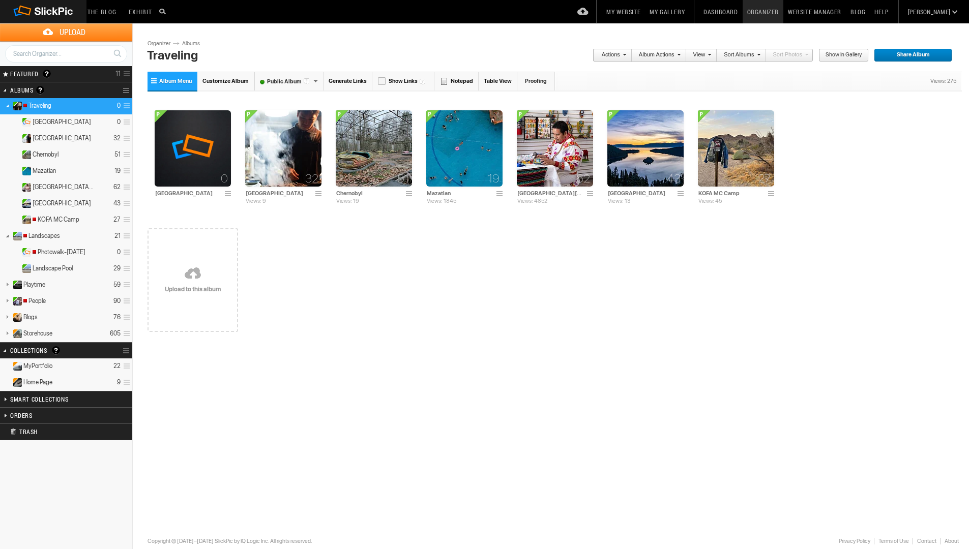
click at [190, 42] on link "Albums" at bounding box center [195, 44] width 31 height 8
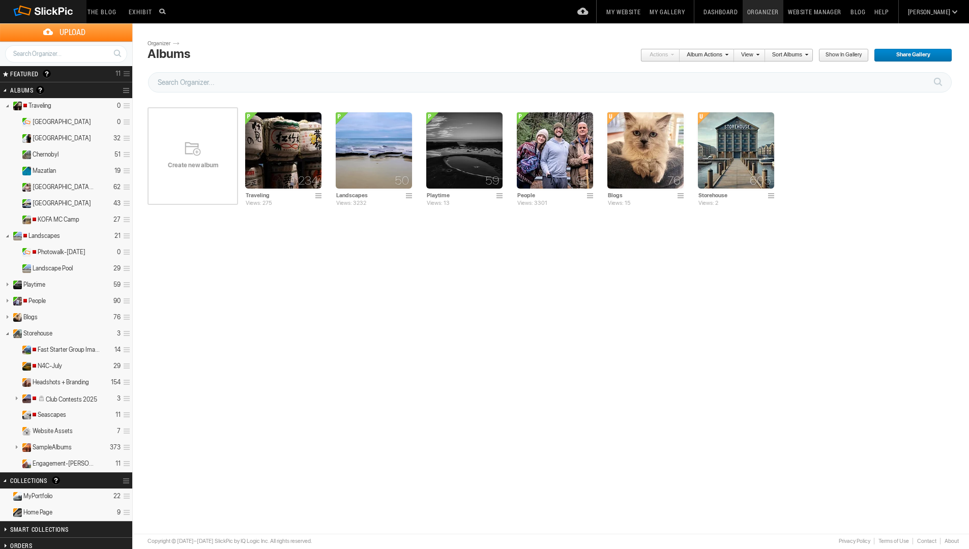
scroll to position [72, 0]
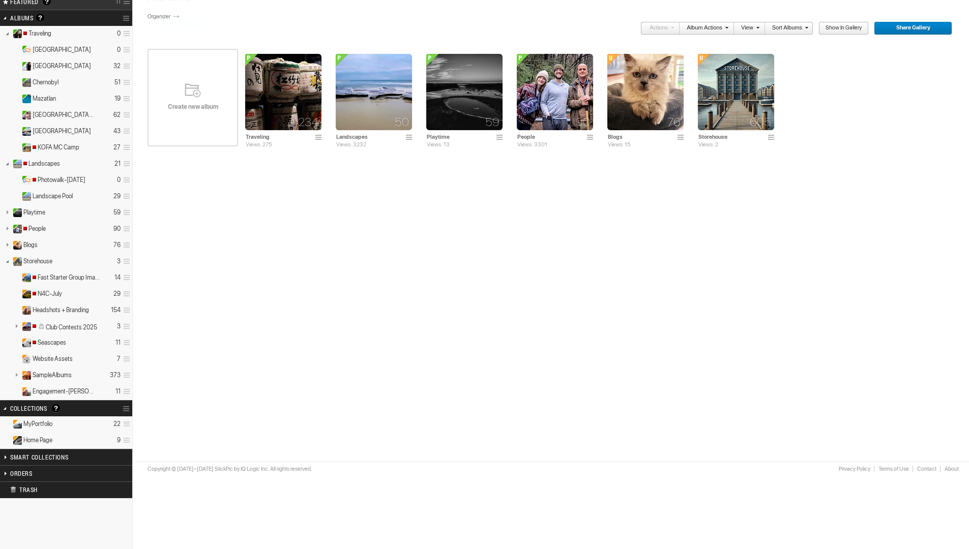
click at [73, 439] on details "Home Page 9" at bounding box center [66, 441] width 132 height 16
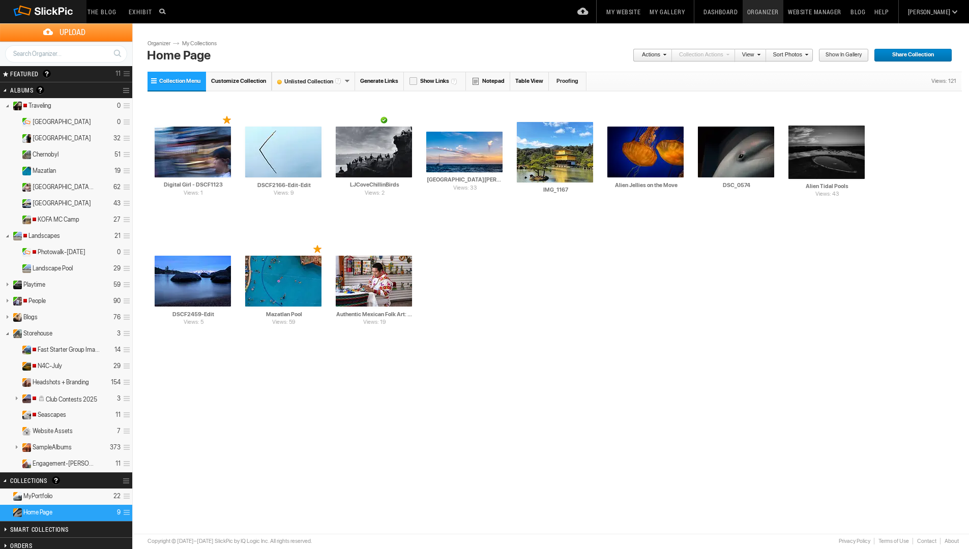
click at [68, 87] on h2 "Albums Albums are your presentation gallery and where your photos and videos ar…" at bounding box center [52, 90] width 85 height 16
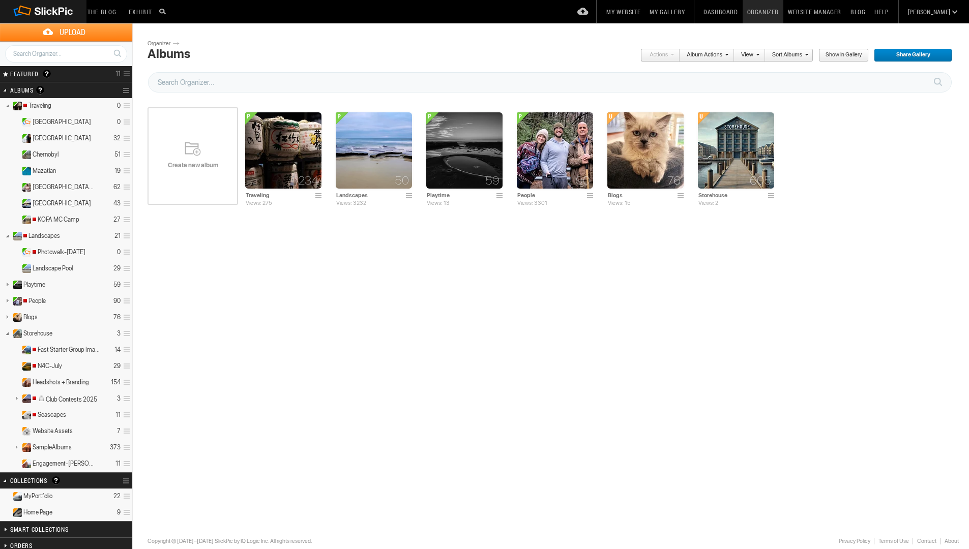
click at [689, 10] on link "My Gallery" at bounding box center [667, 11] width 44 height 23
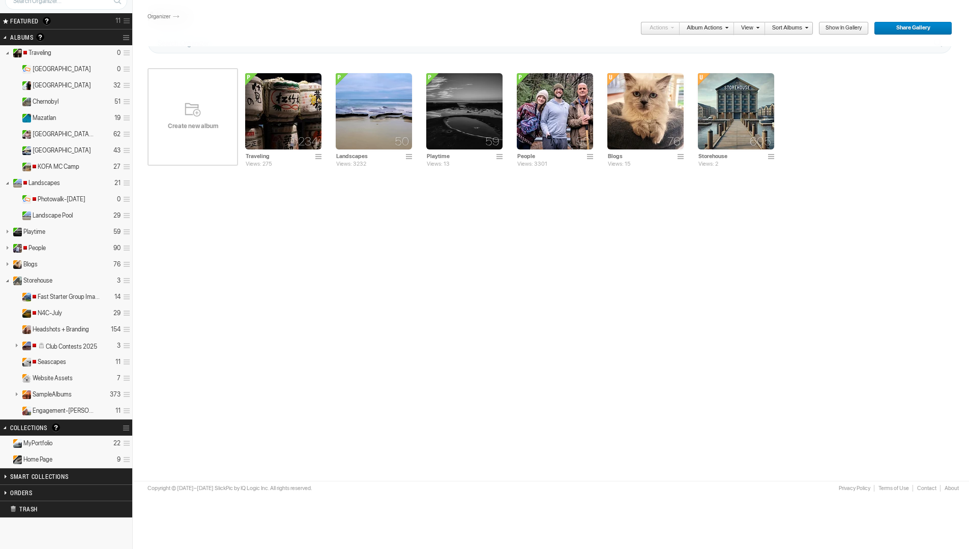
scroll to position [60, 0]
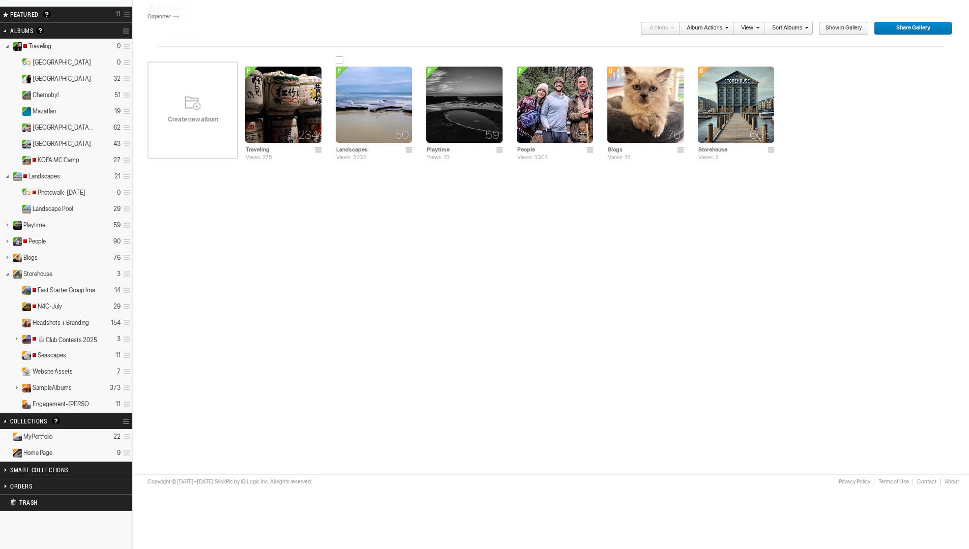
click at [371, 117] on img at bounding box center [374, 105] width 76 height 76
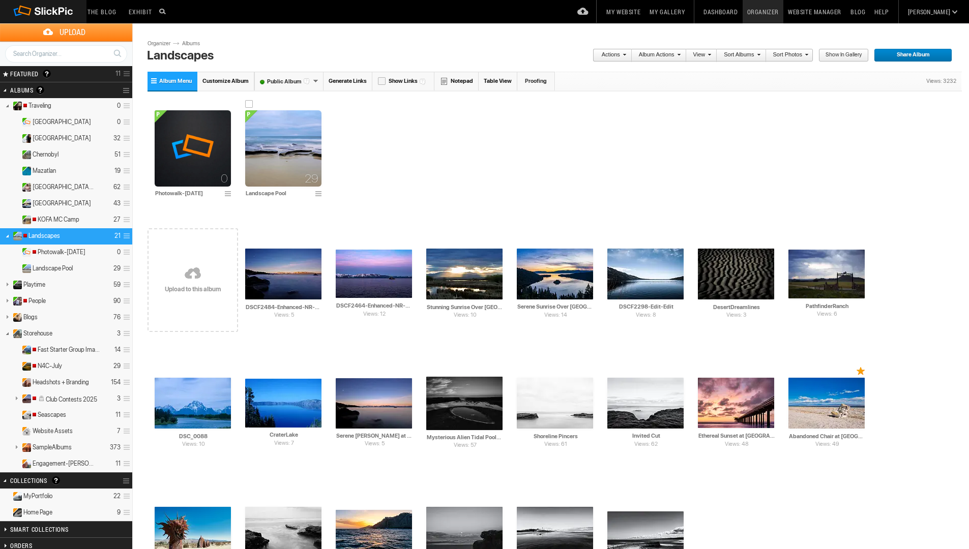
click at [261, 193] on input "Landscape Pool" at bounding box center [278, 193] width 67 height 9
click at [261, 192] on input "Landscape Pool" at bounding box center [278, 193] width 67 height 9
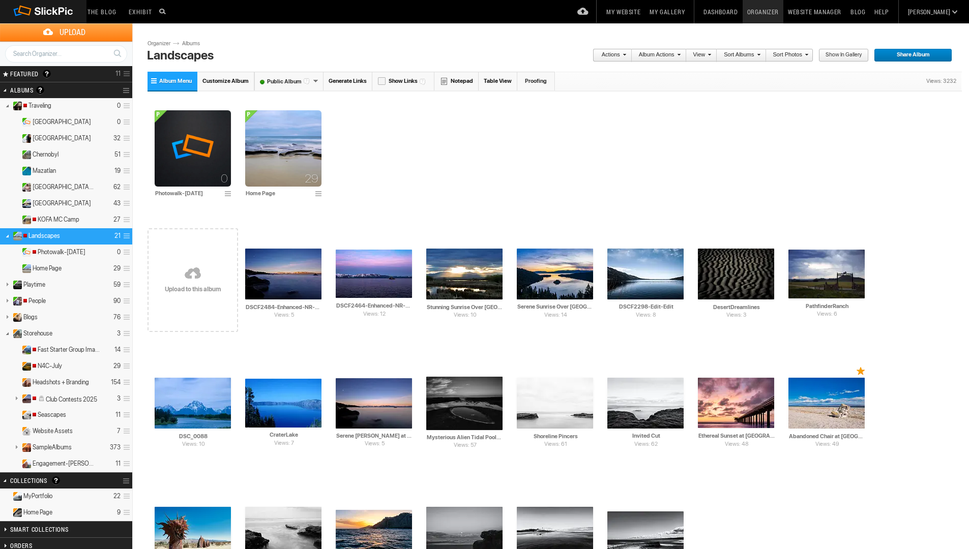
type input "Home Page"
click at [441, 164] on div "0 Photowalk-[DATE] Home Page" at bounding box center [555, 154] width 815 height 123
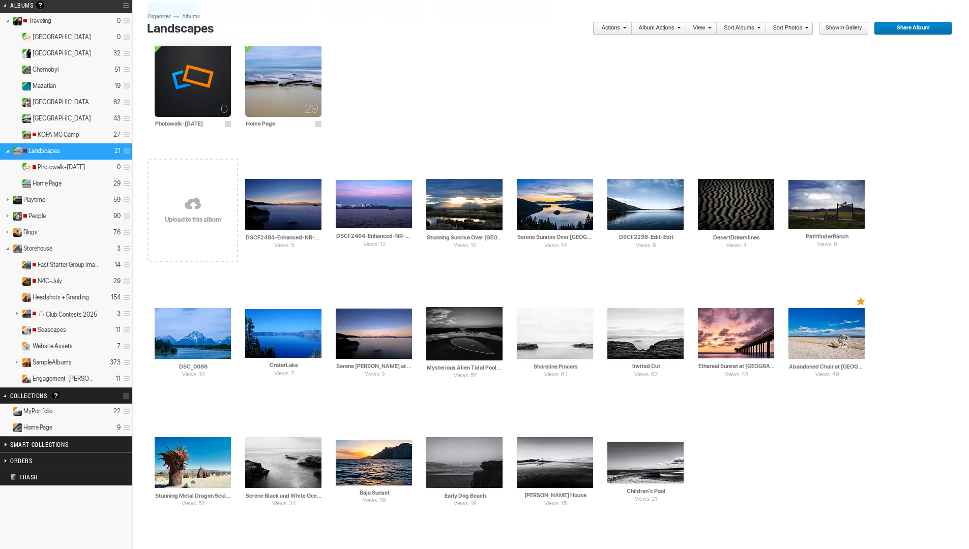
scroll to position [84, 0]
click at [124, 397] on link "Collection Options" at bounding box center [128, 397] width 10 height 14
click at [146, 418] on span "Create New Collection" at bounding box center [152, 419] width 67 height 8
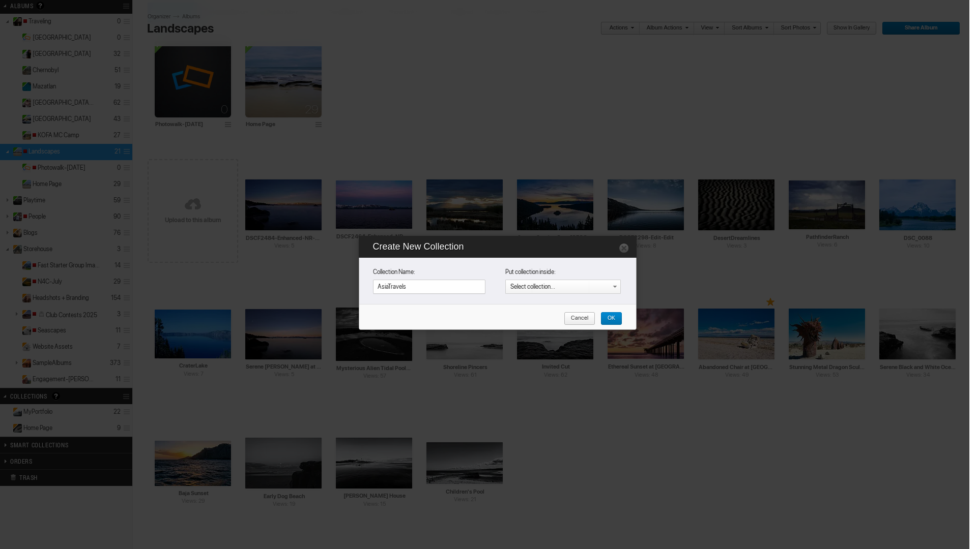
type input "AsiaTravels"
